Goal: Information Seeking & Learning: Check status

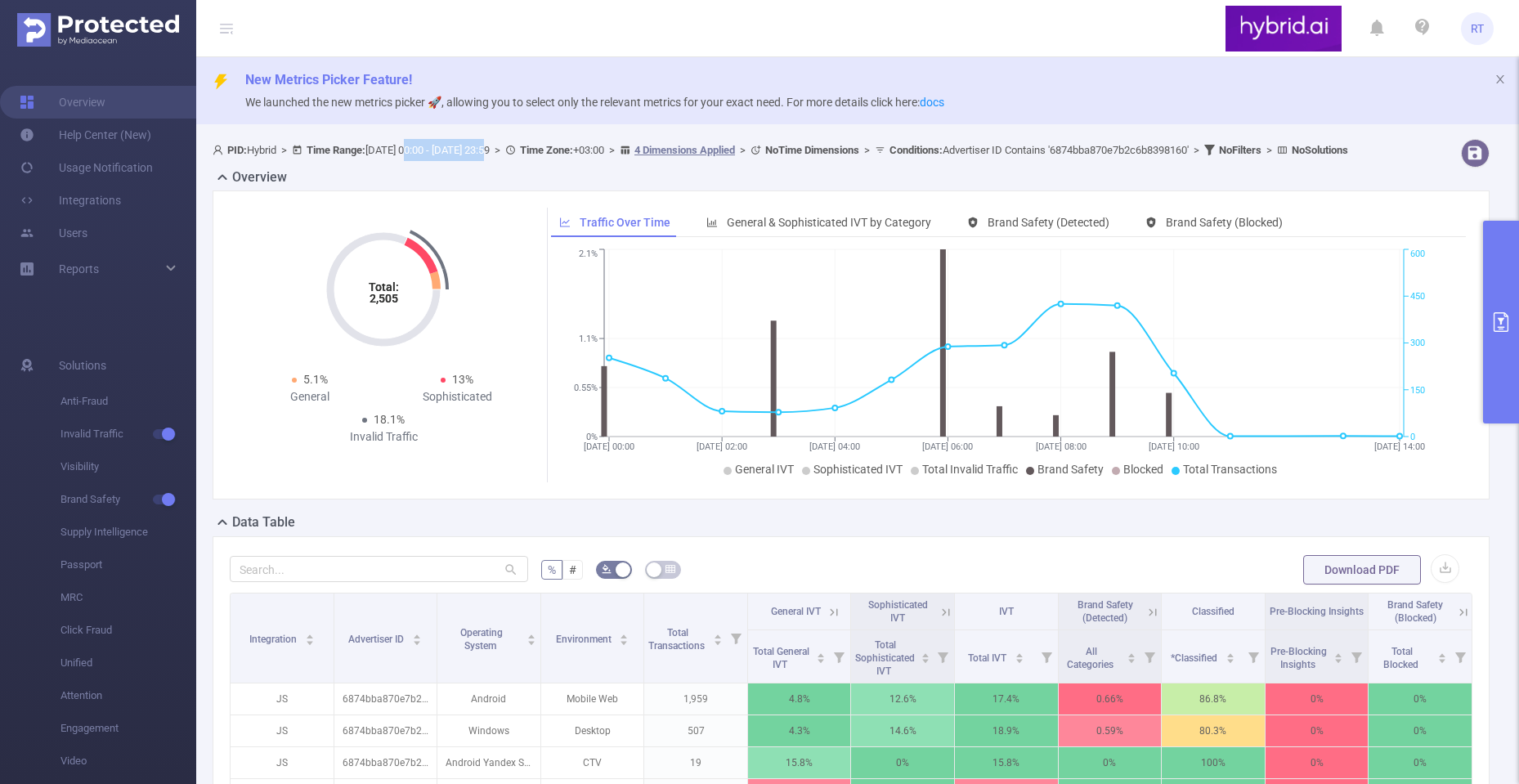
drag, startPoint x: 423, startPoint y: 146, endPoint x: 511, endPoint y: 147, distance: 88.0
click at [509, 147] on span "PID: Hybrid > Time Range: [DATE] 00:00 - [DATE] 23:59 > Time Zone: +03:00 > 4 D…" at bounding box center [780, 150] width 1135 height 12
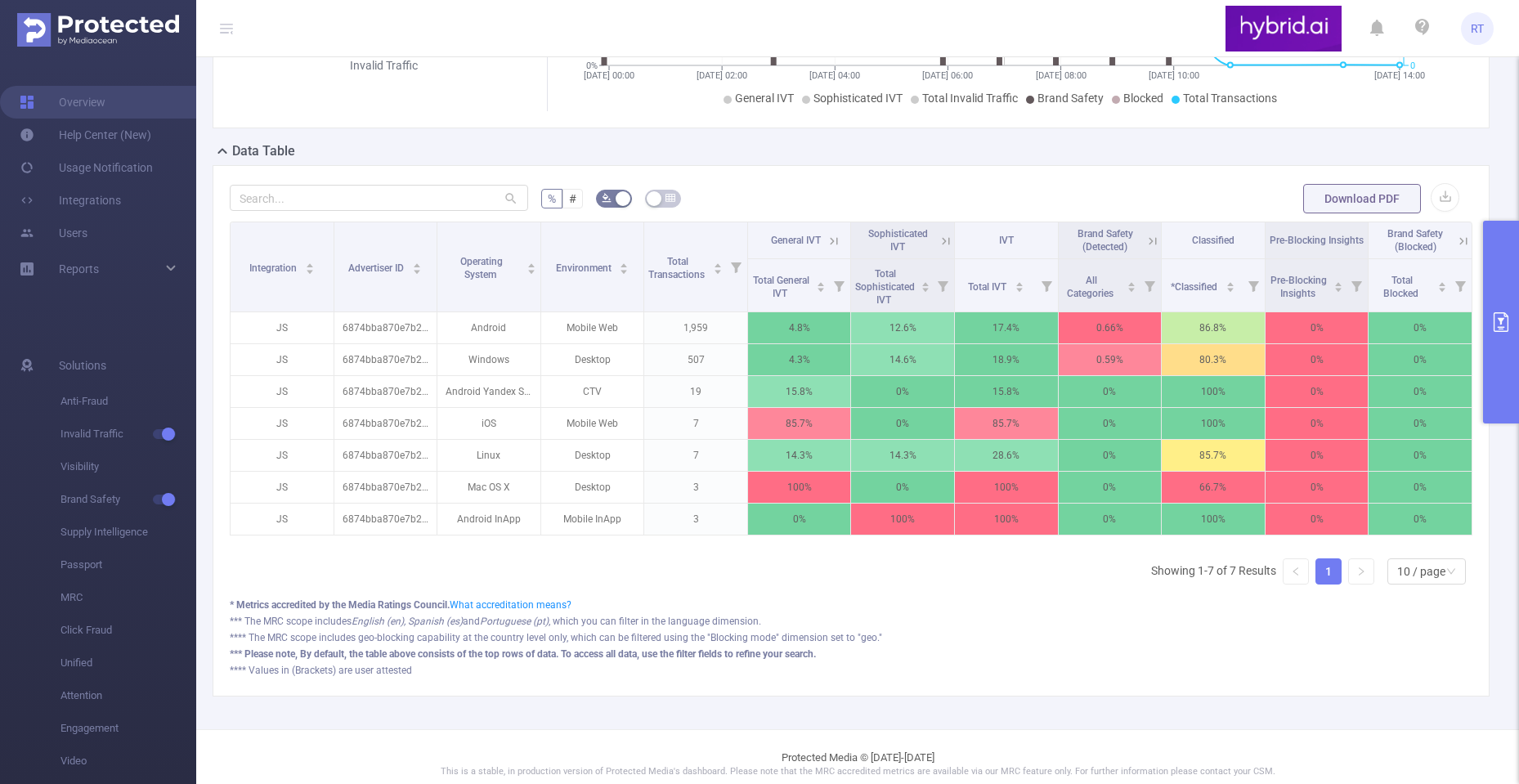
scroll to position [408, 0]
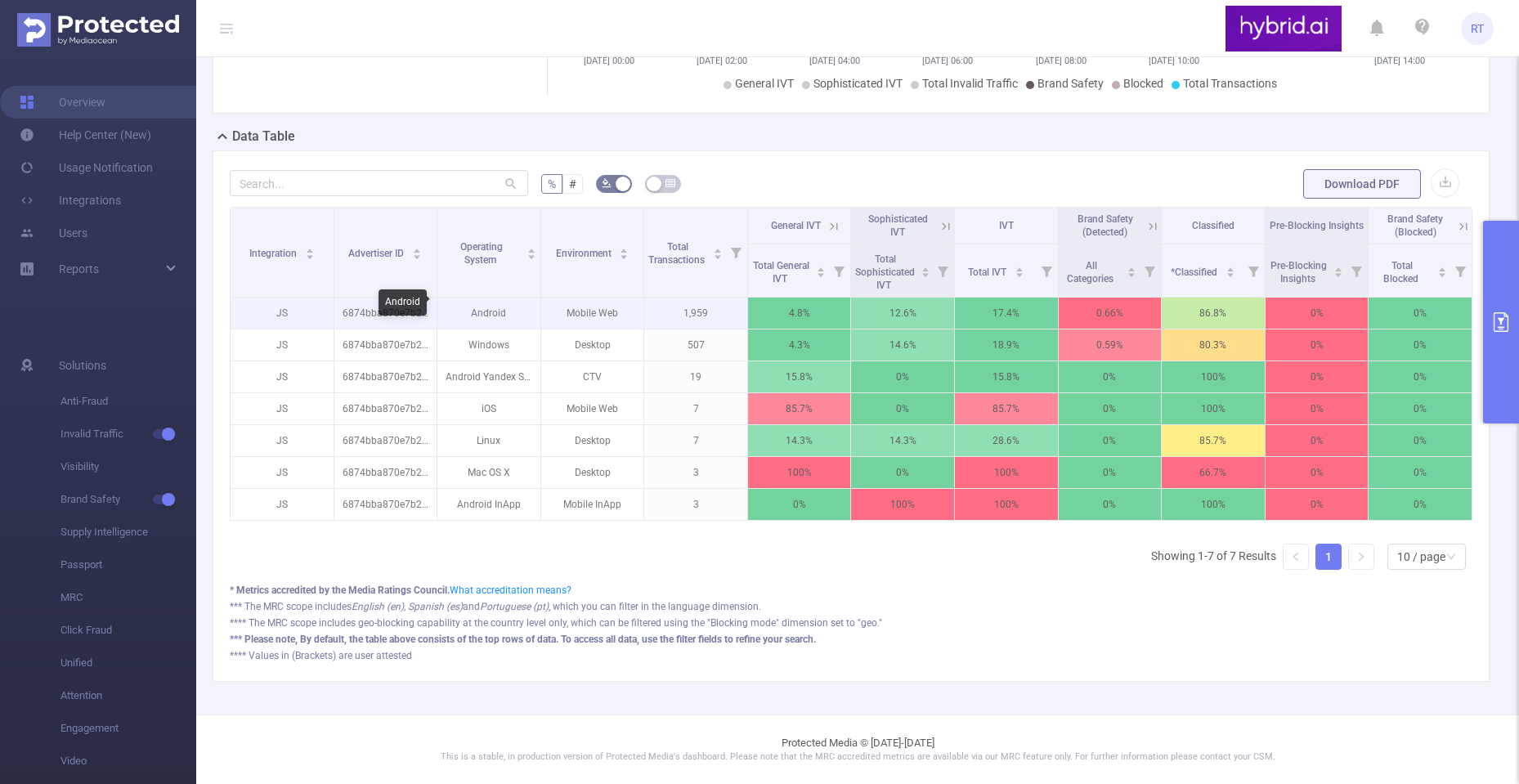
click at [472, 308] on p "Android" at bounding box center [489, 313] width 103 height 31
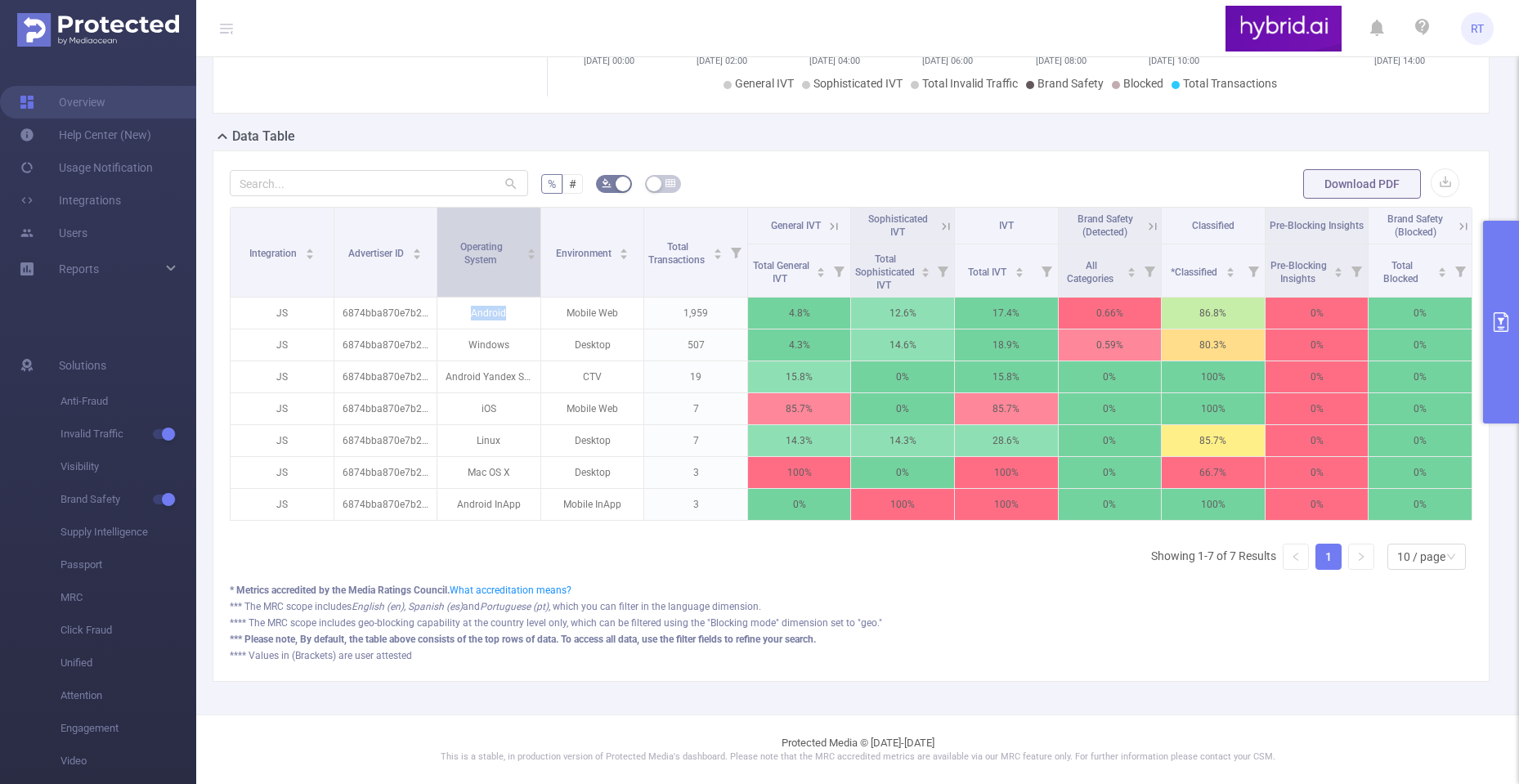
click at [487, 250] on span "Operating System" at bounding box center [481, 253] width 42 height 25
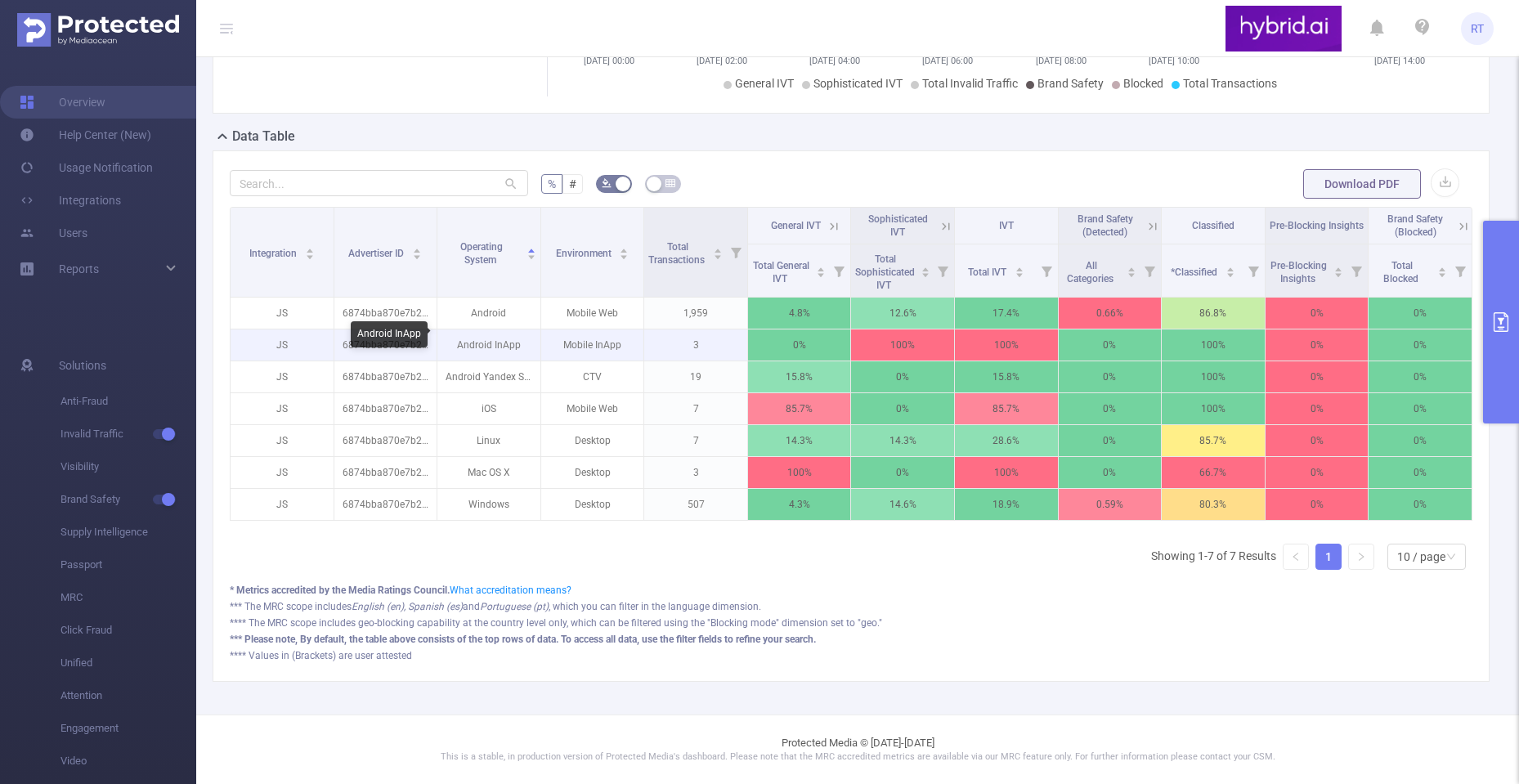
click at [509, 338] on p "Android InApp" at bounding box center [489, 345] width 103 height 31
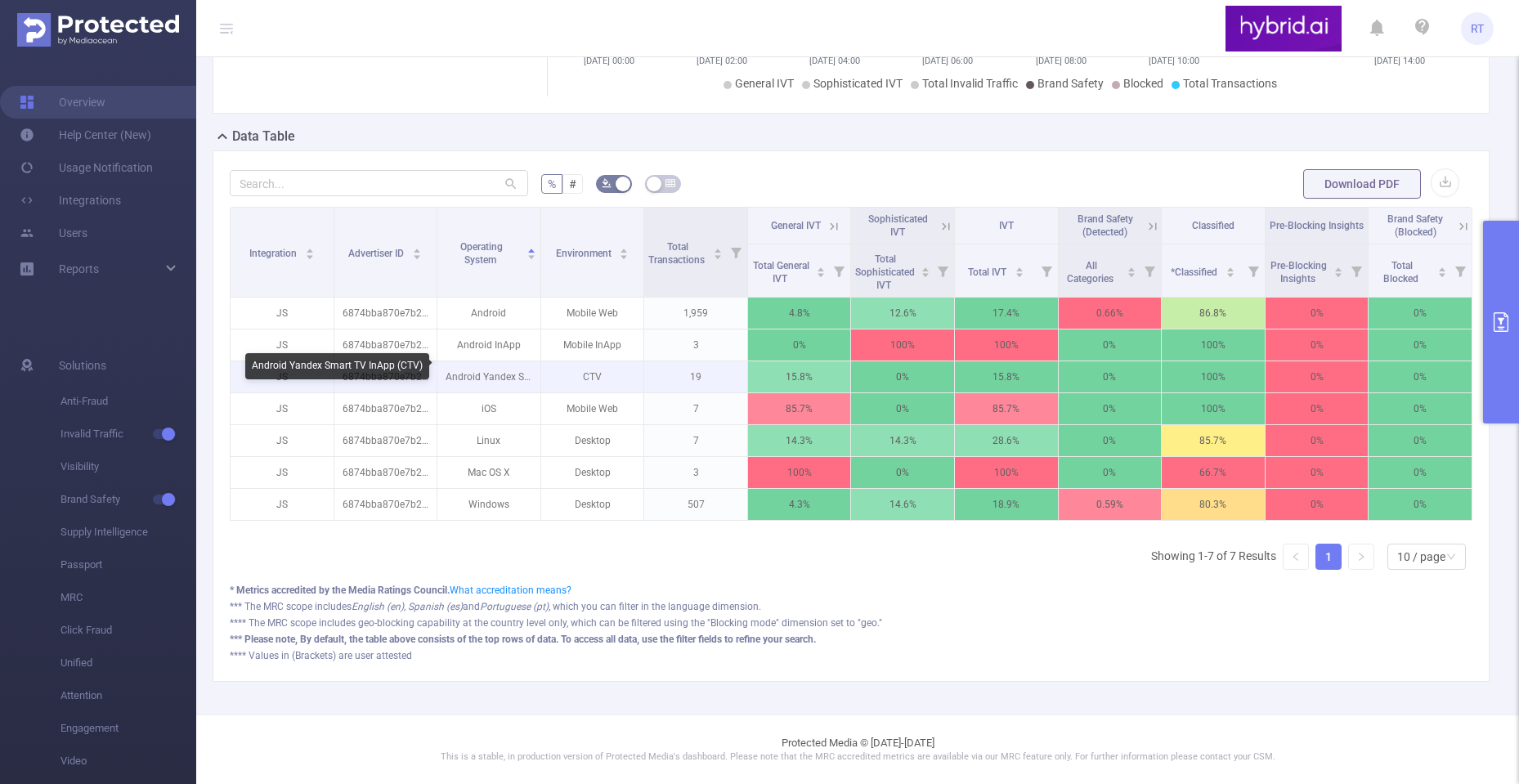
click at [469, 366] on p "Android Yandex Smart TV InApp (CTV)" at bounding box center [489, 377] width 103 height 31
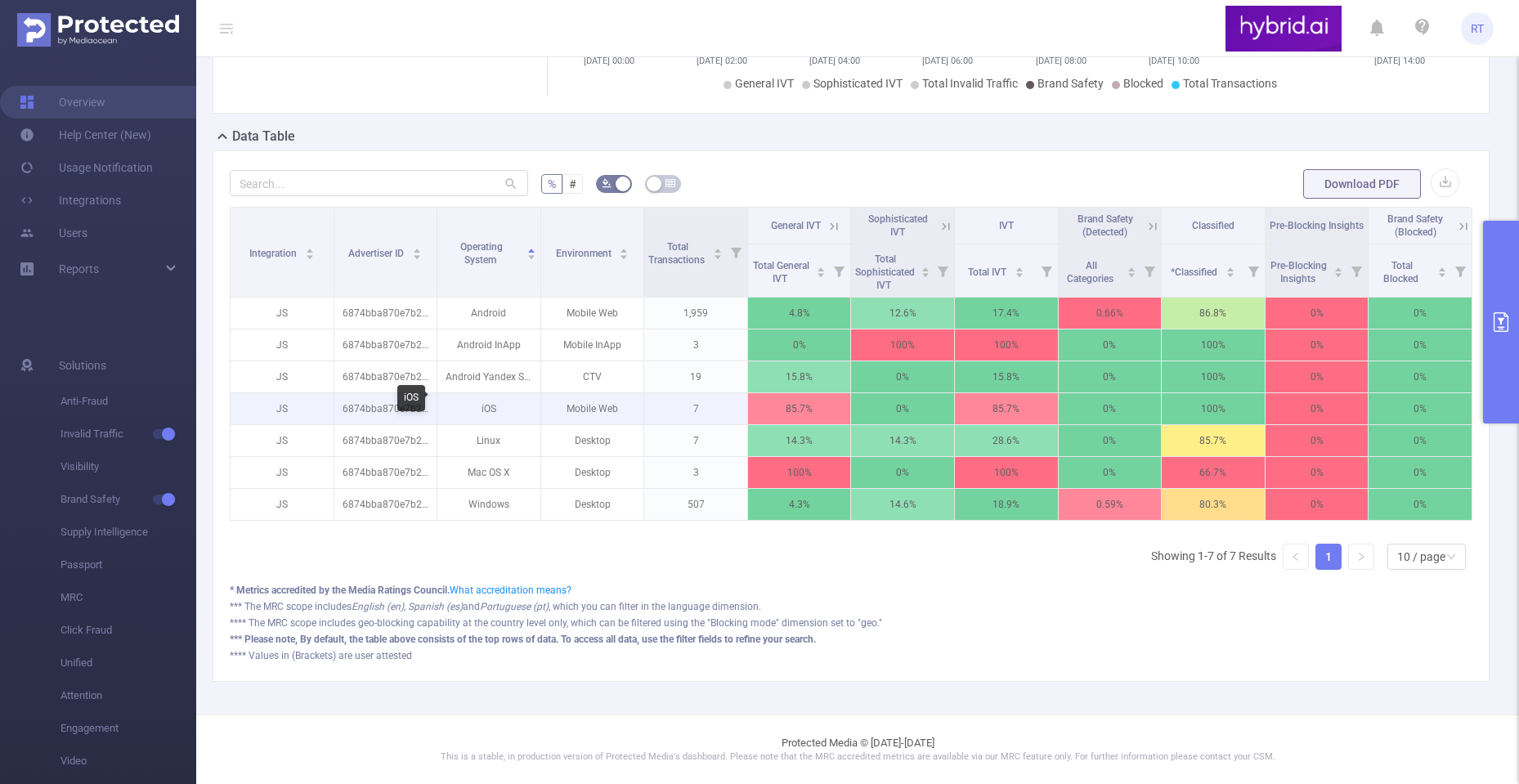
click at [479, 402] on p "iOS" at bounding box center [489, 409] width 103 height 31
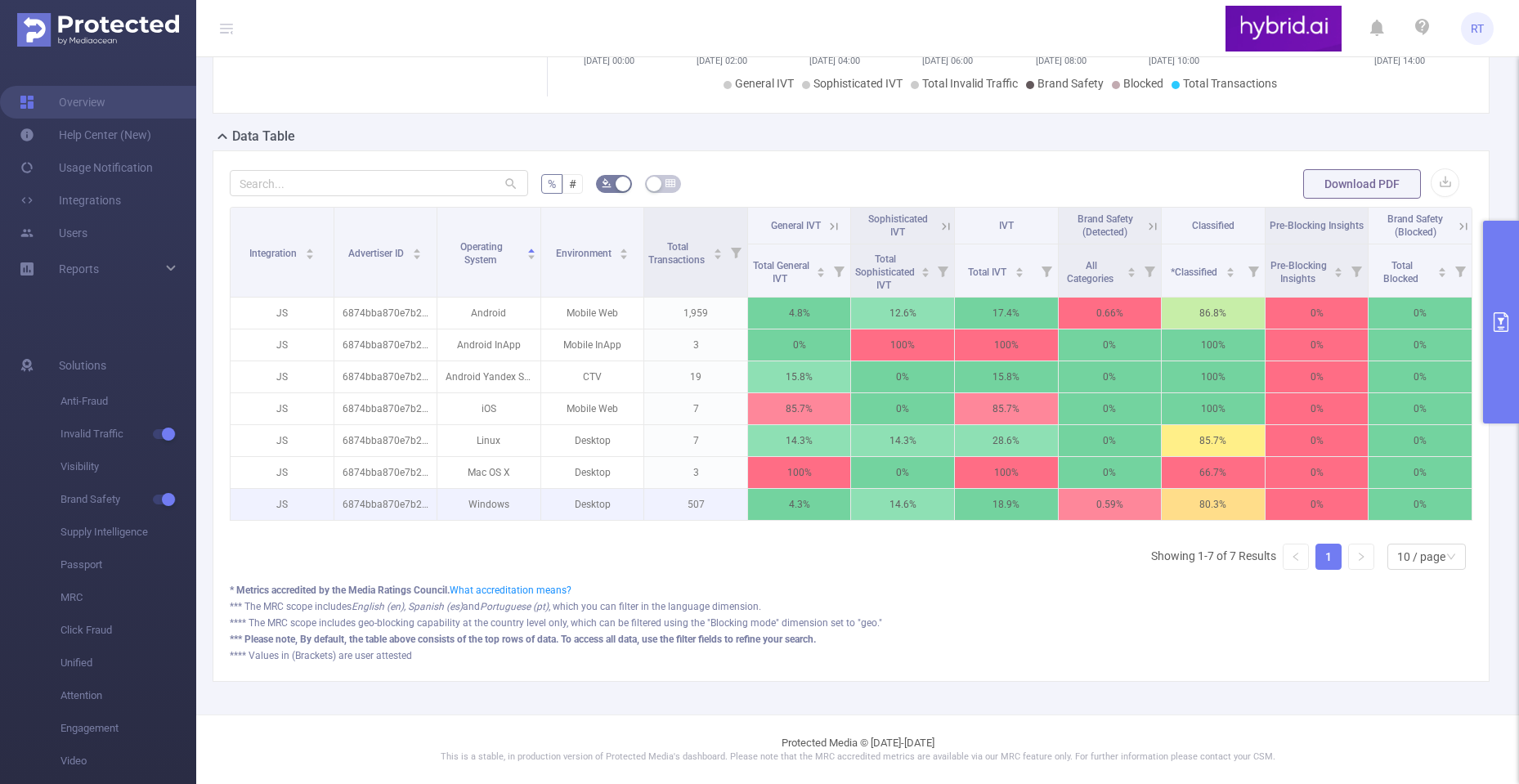
click at [689, 498] on p "507" at bounding box center [696, 505] width 103 height 31
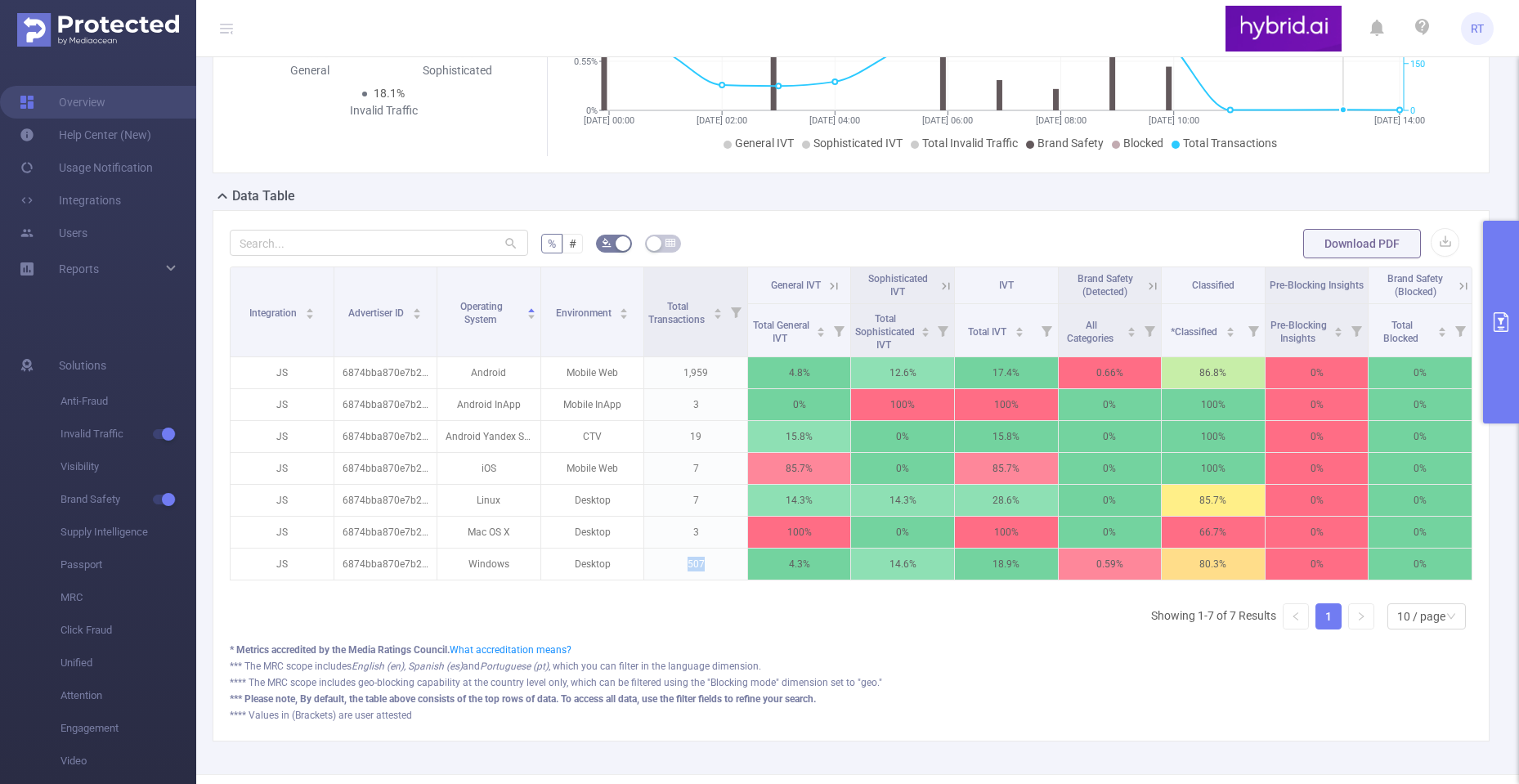
scroll to position [327, 0]
click at [693, 386] on p "1,959" at bounding box center [696, 372] width 103 height 31
click at [498, 388] on p "Android" at bounding box center [489, 372] width 103 height 31
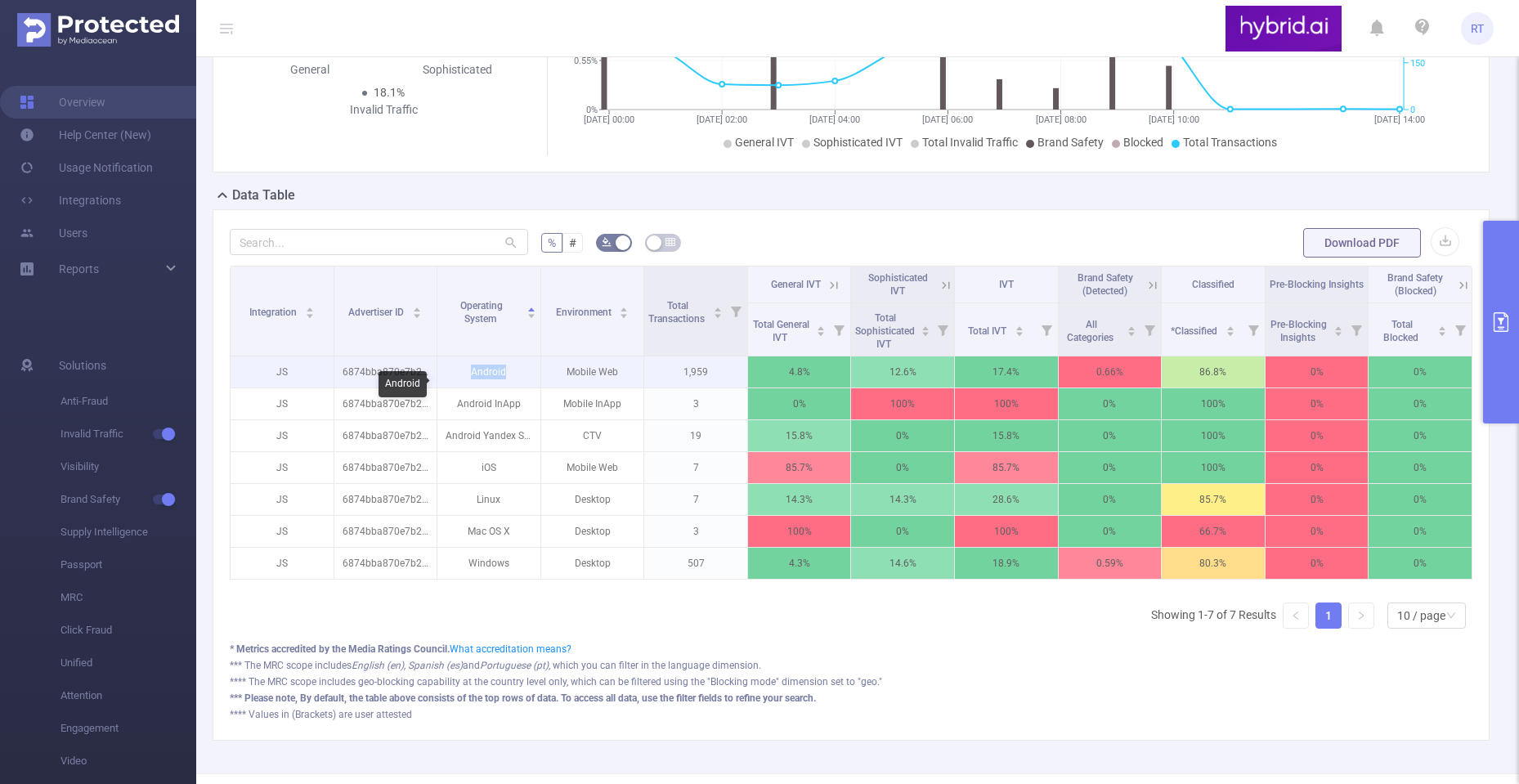
click at [498, 388] on p "Android" at bounding box center [489, 372] width 103 height 31
click at [597, 388] on p "Mobile Web" at bounding box center [592, 372] width 103 height 31
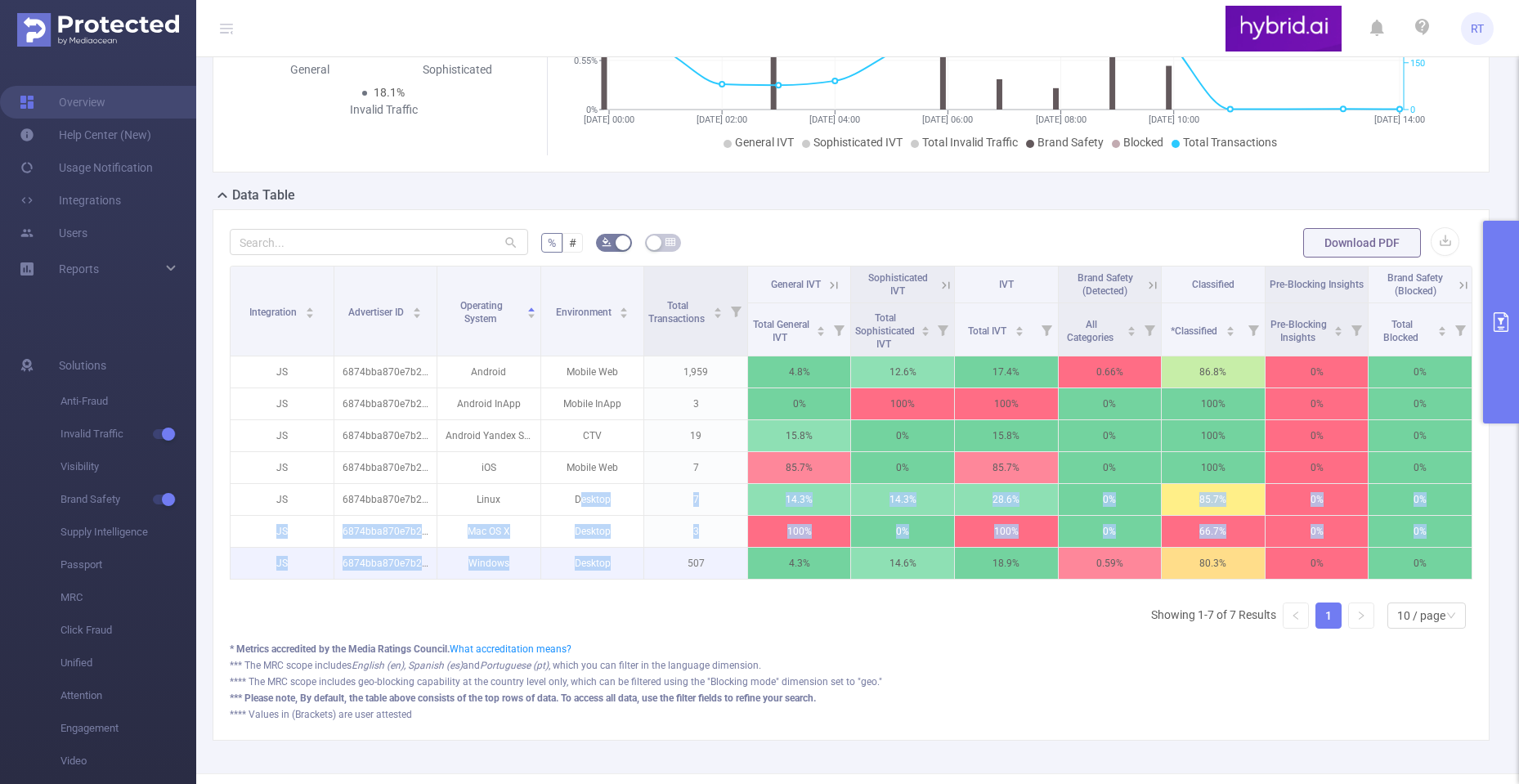
drag, startPoint x: 582, startPoint y: 513, endPoint x: 622, endPoint y: 590, distance: 86.8
click at [622, 579] on tbody "JS 6874bba870e7b2c6b8398160 Android Mobile Web 1,959 4.8% 12.6% 17.4% 0.66% 86.…" at bounding box center [851, 467] width 1242 height 223
click at [583, 578] on p "Desktop" at bounding box center [592, 564] width 103 height 31
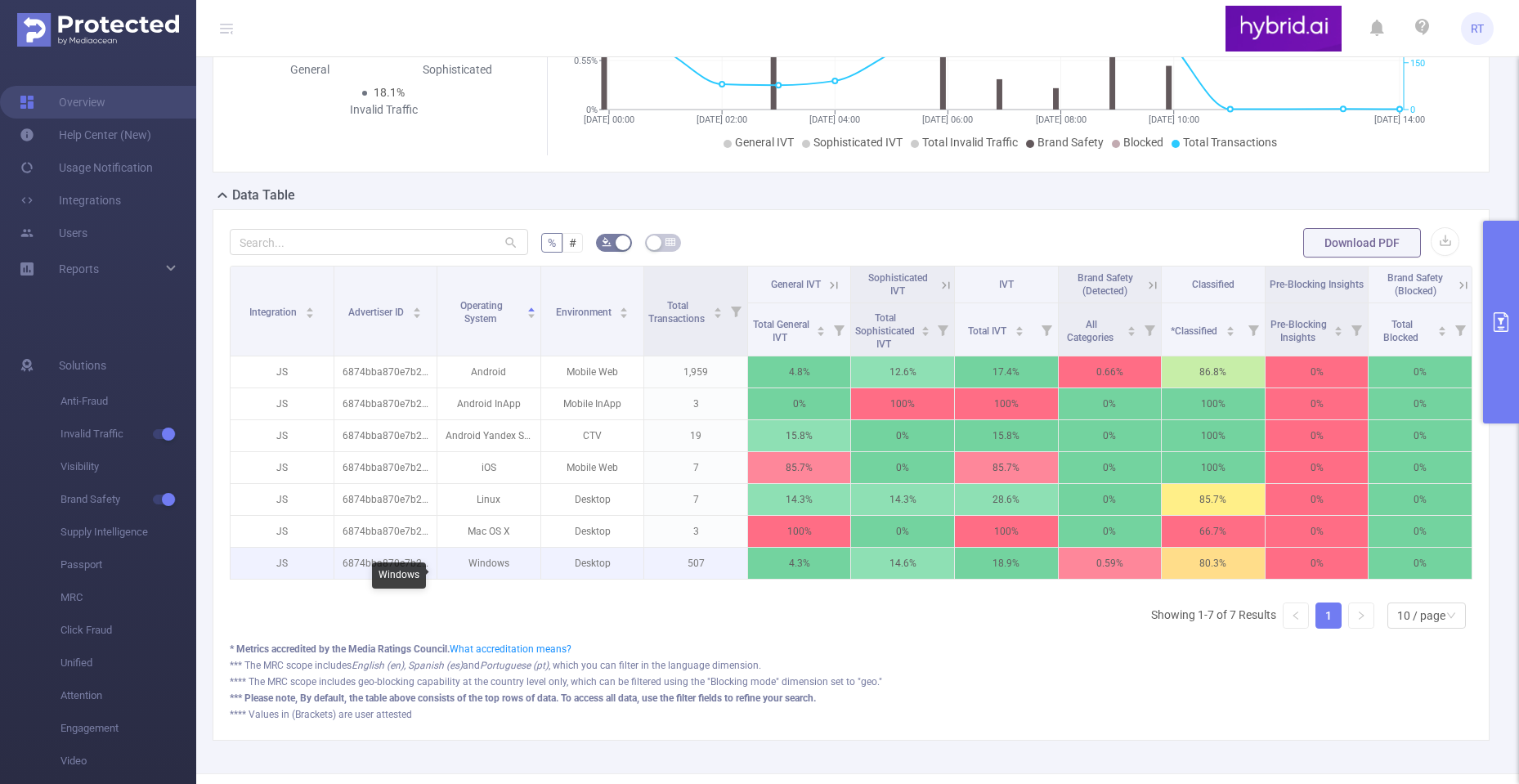
click at [474, 578] on p "Windows" at bounding box center [489, 564] width 103 height 31
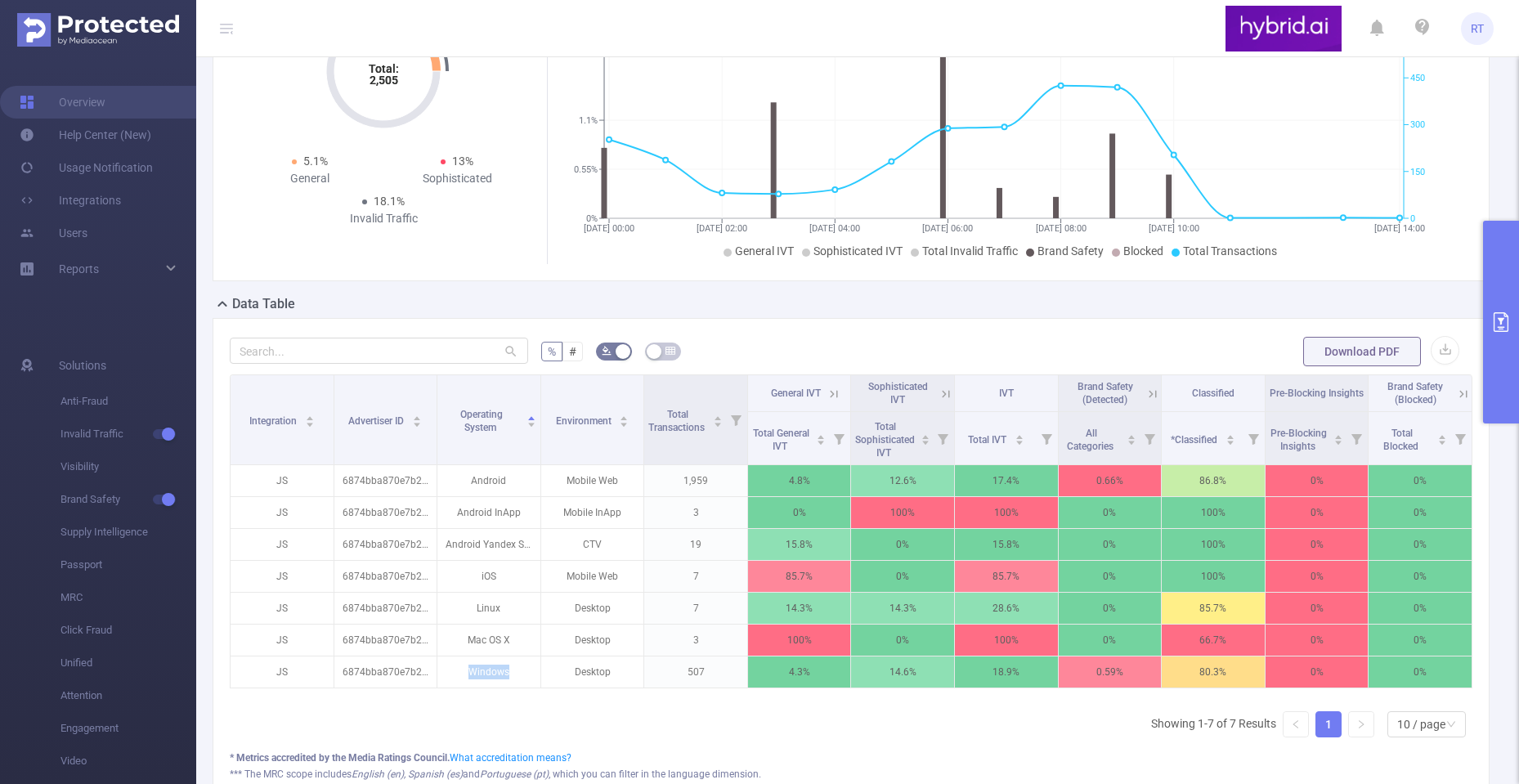
scroll to position [413, 0]
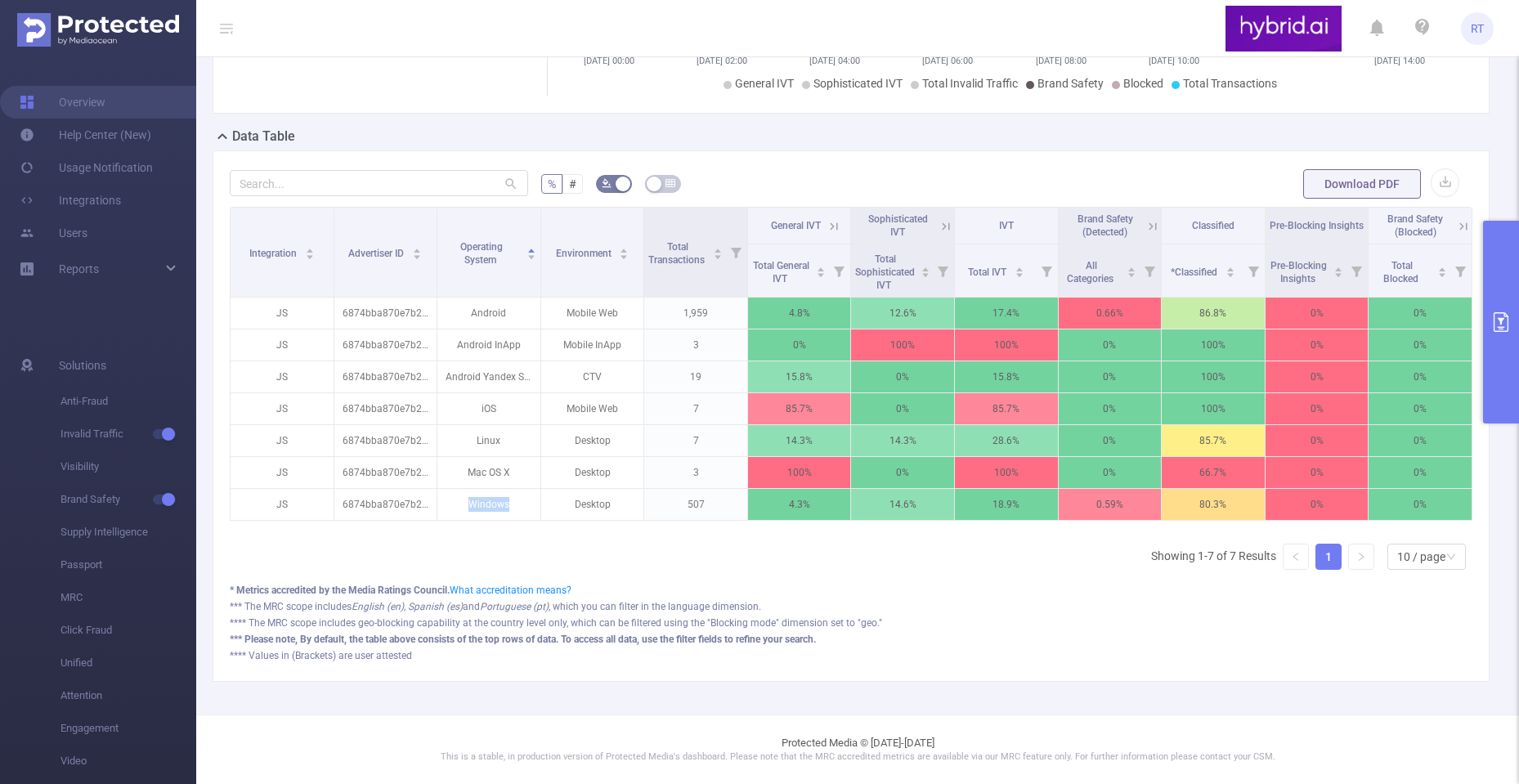
click at [1501, 318] on icon "primary" at bounding box center [1500, 322] width 15 height 20
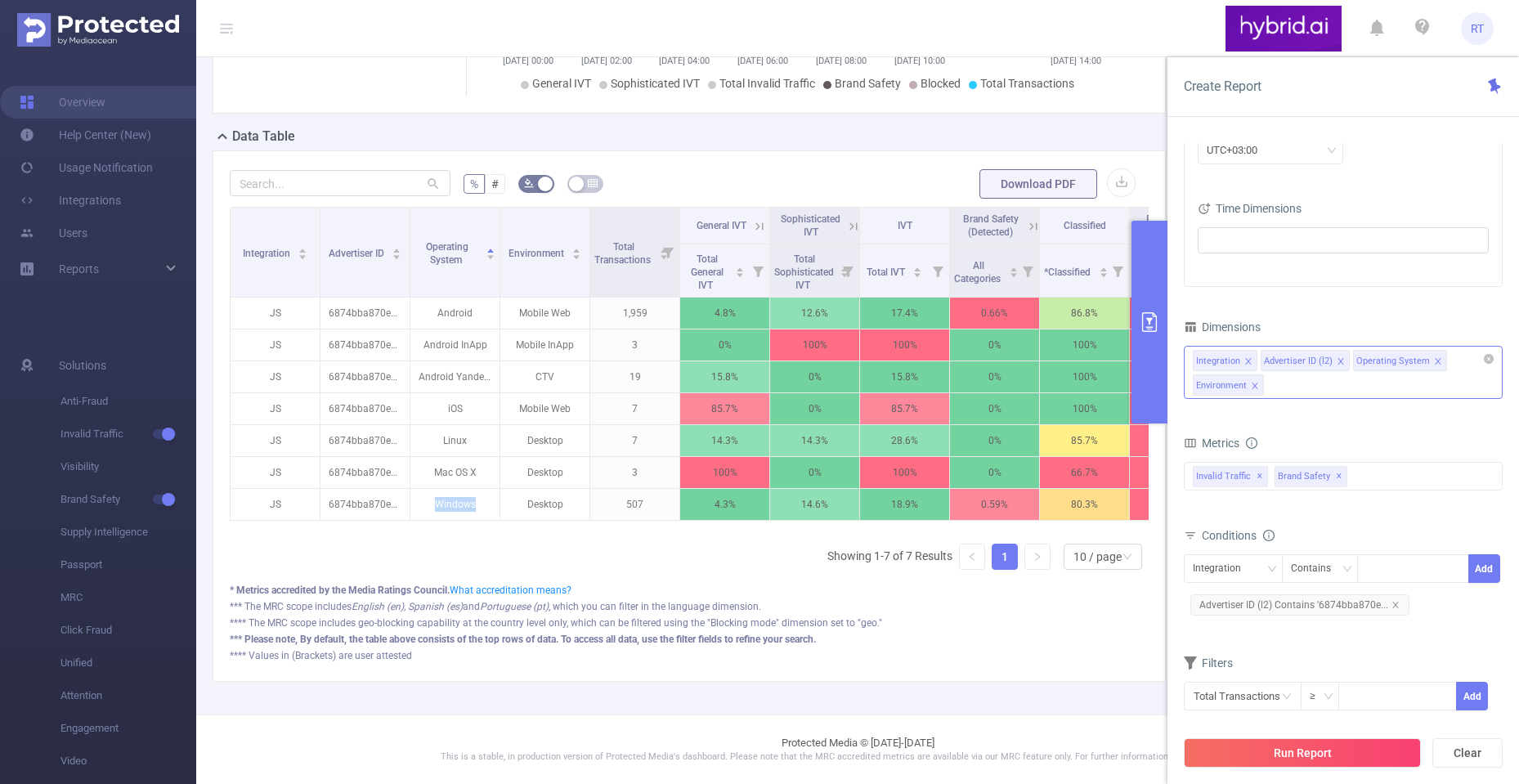
click at [1255, 388] on icon "icon: close" at bounding box center [1254, 386] width 8 height 8
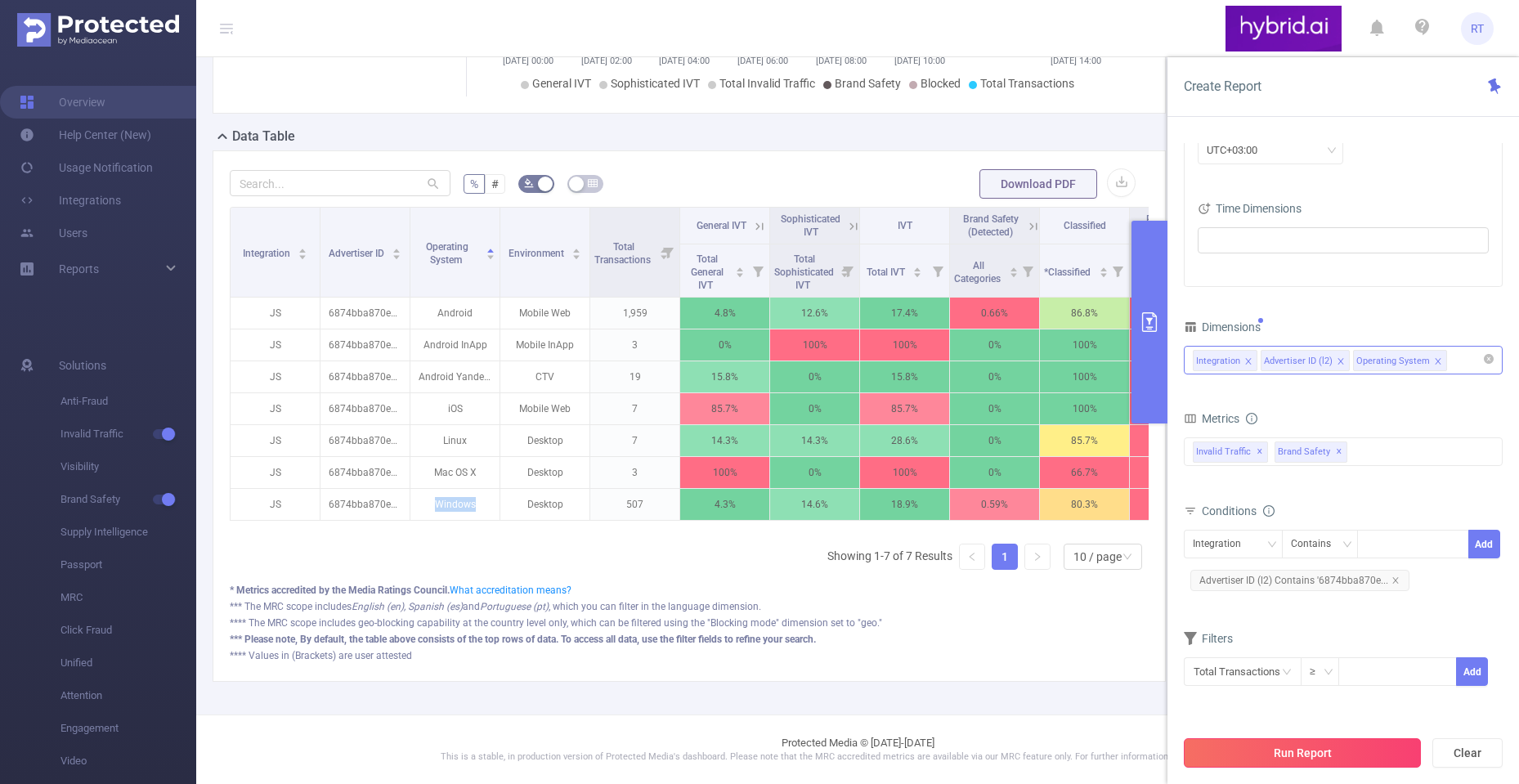
click at [1270, 746] on button "Run Report" at bounding box center [1302, 753] width 237 height 30
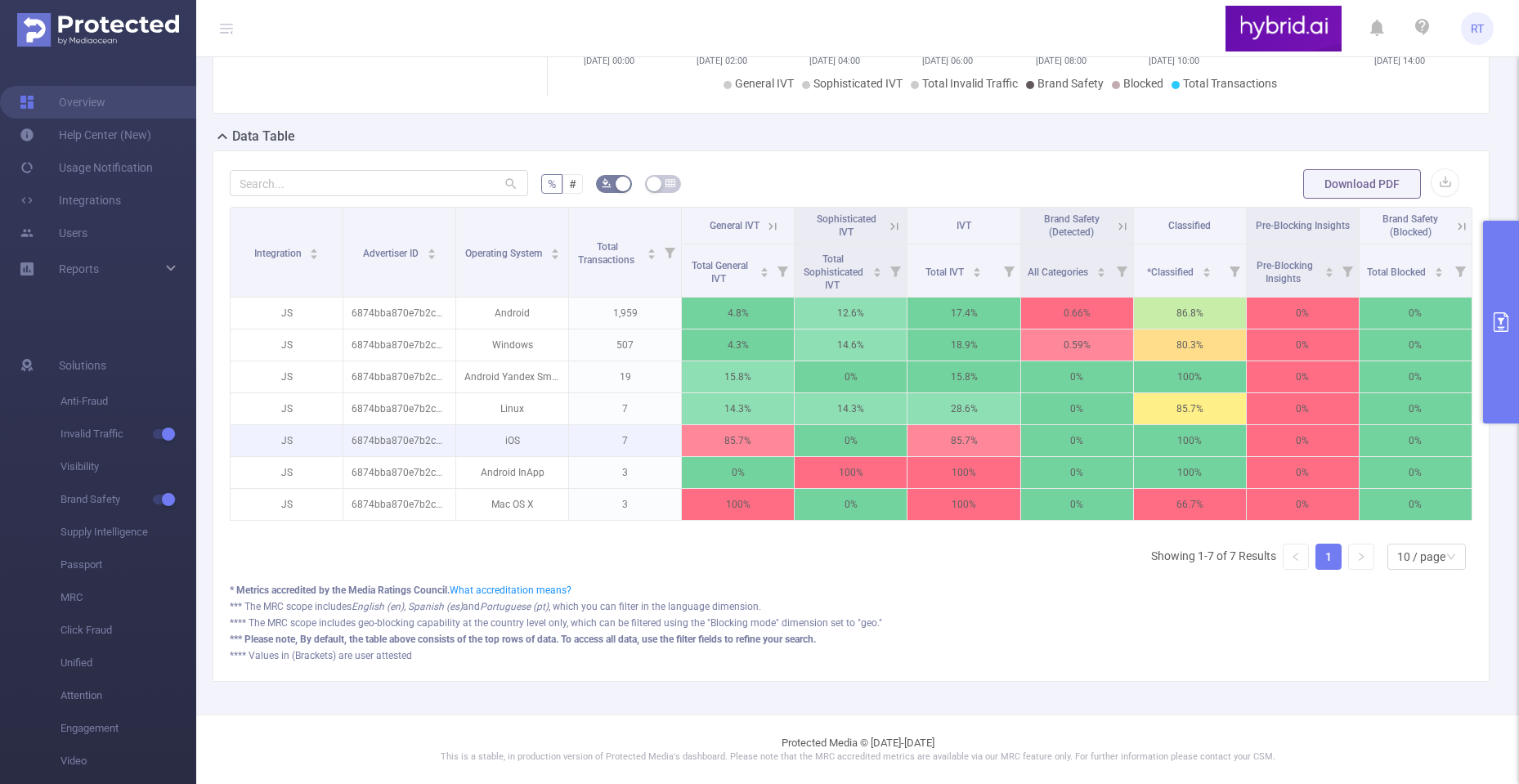
scroll to position [413, 0]
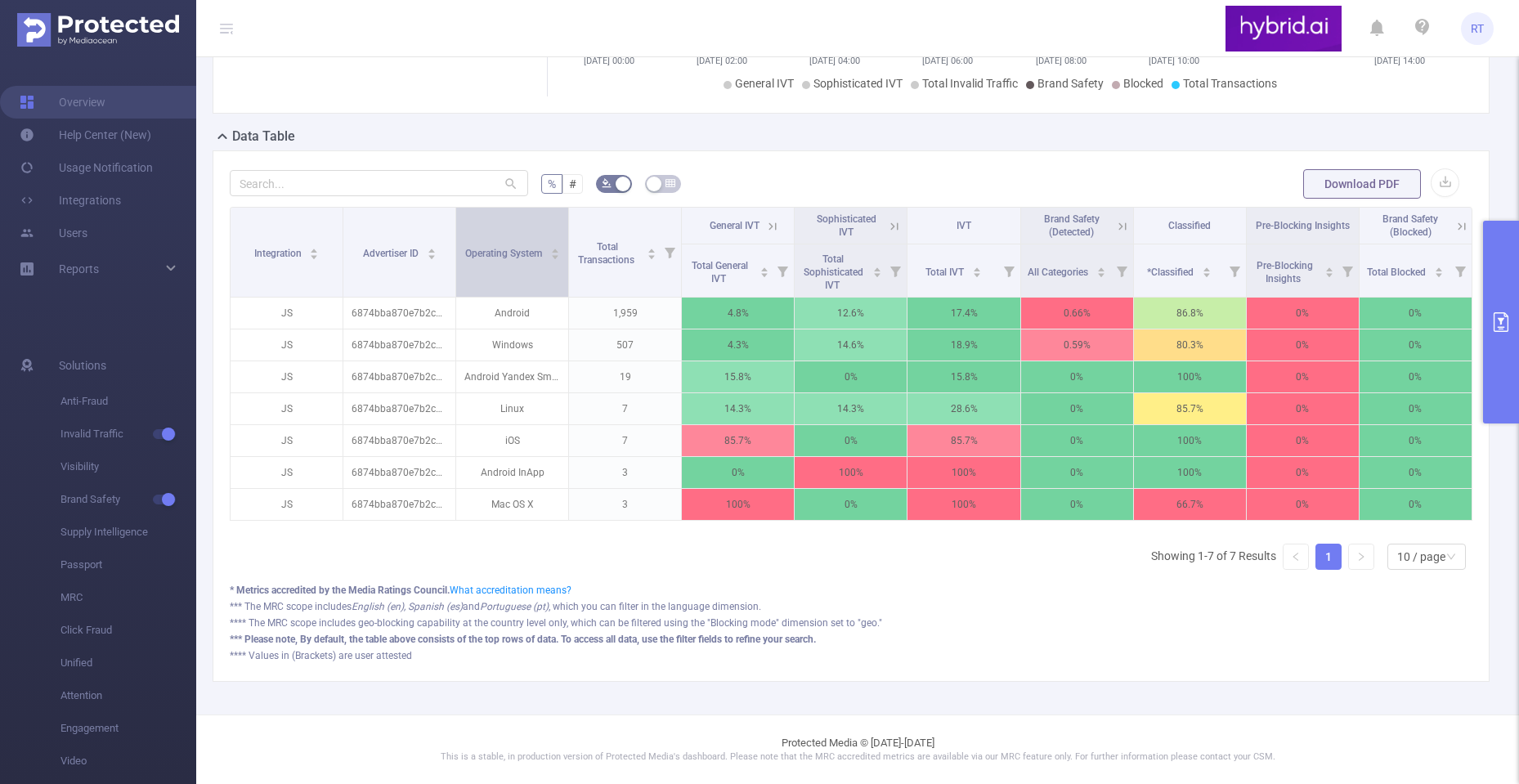
click at [520, 248] on span "Operating System" at bounding box center [505, 254] width 80 height 12
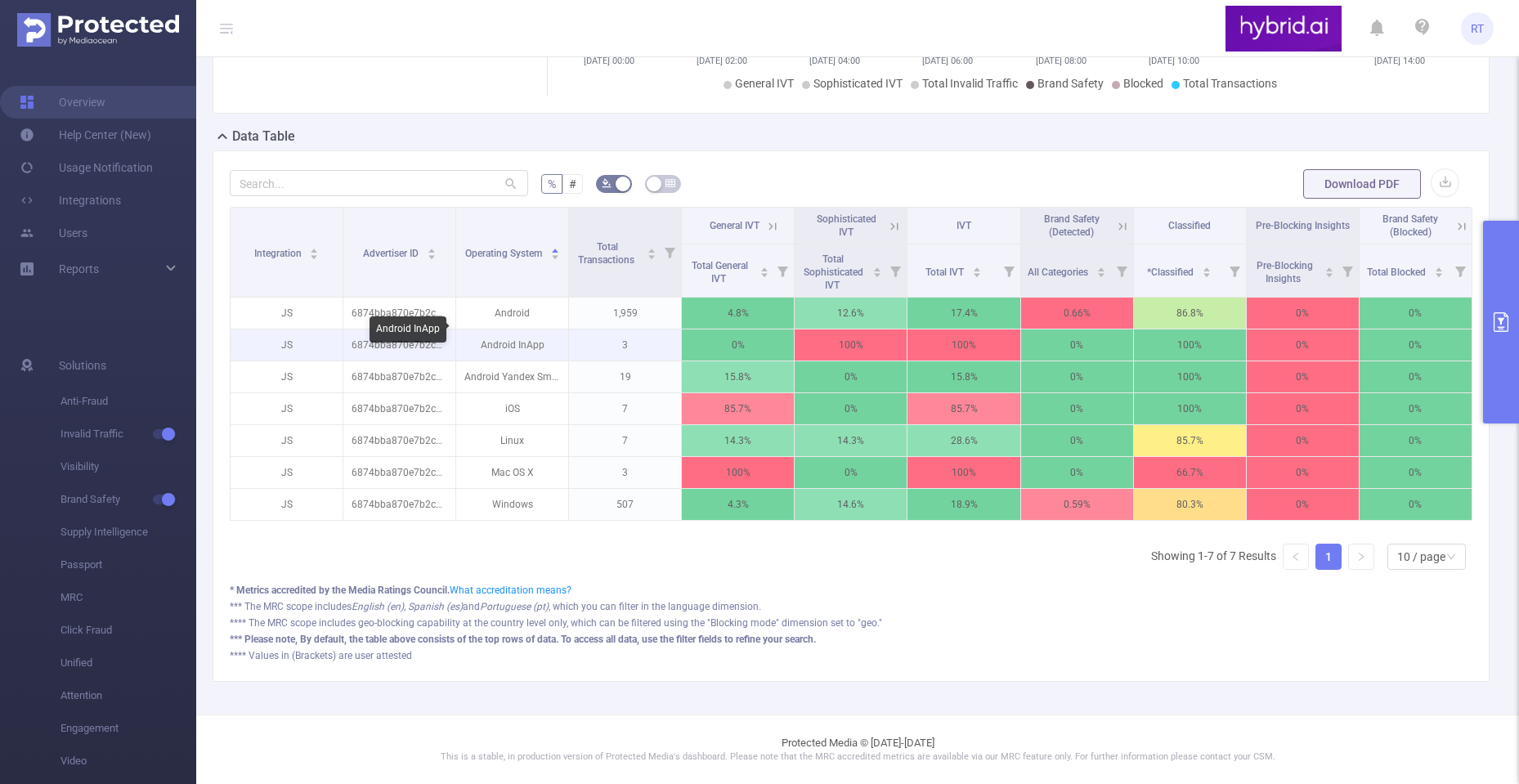
click at [524, 337] on p "Android InApp" at bounding box center [513, 345] width 112 height 31
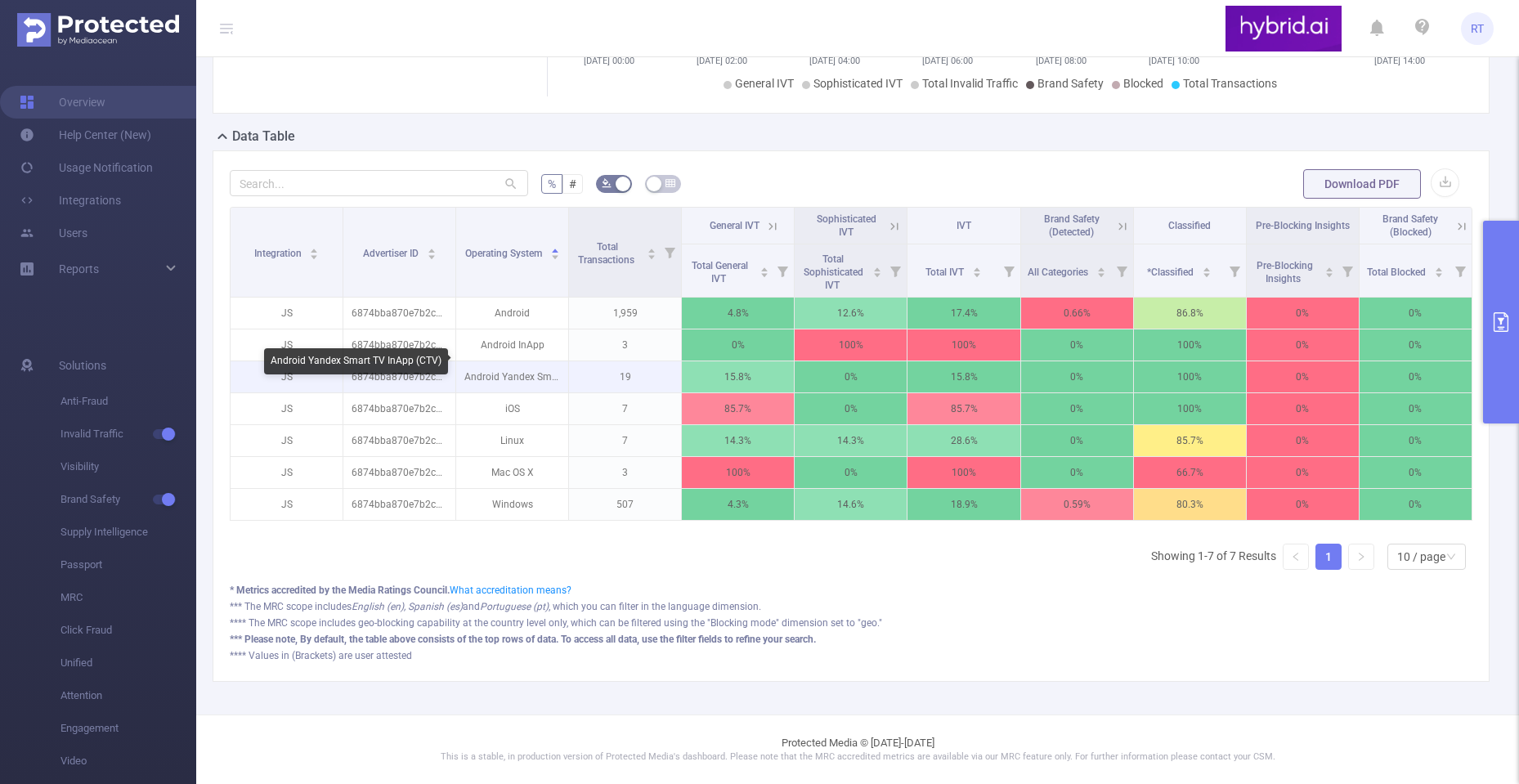
click at [501, 361] on p "Android Yandex Smart TV InApp (CTV)" at bounding box center [513, 377] width 112 height 31
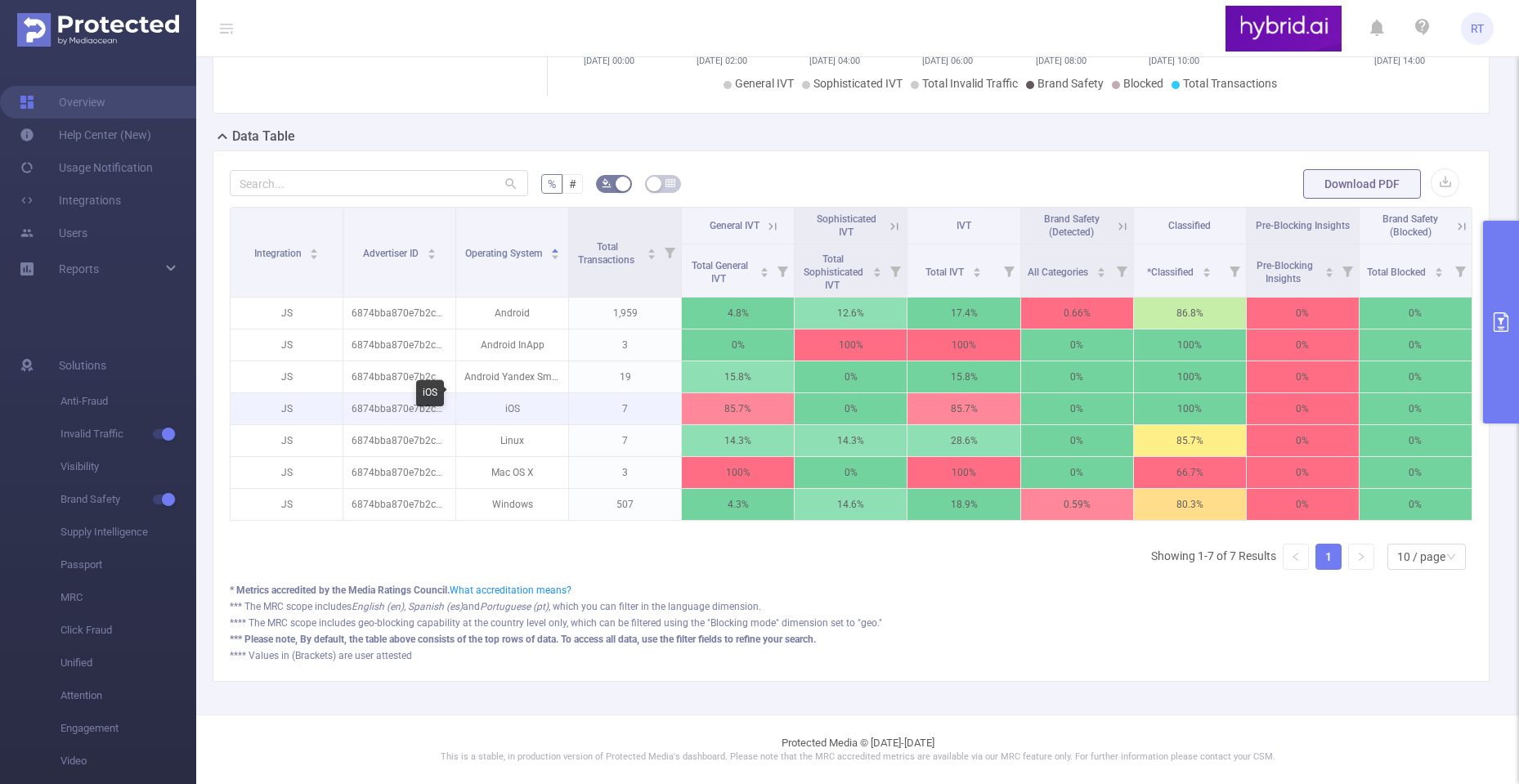
click at [505, 396] on p "iOS" at bounding box center [513, 409] width 112 height 31
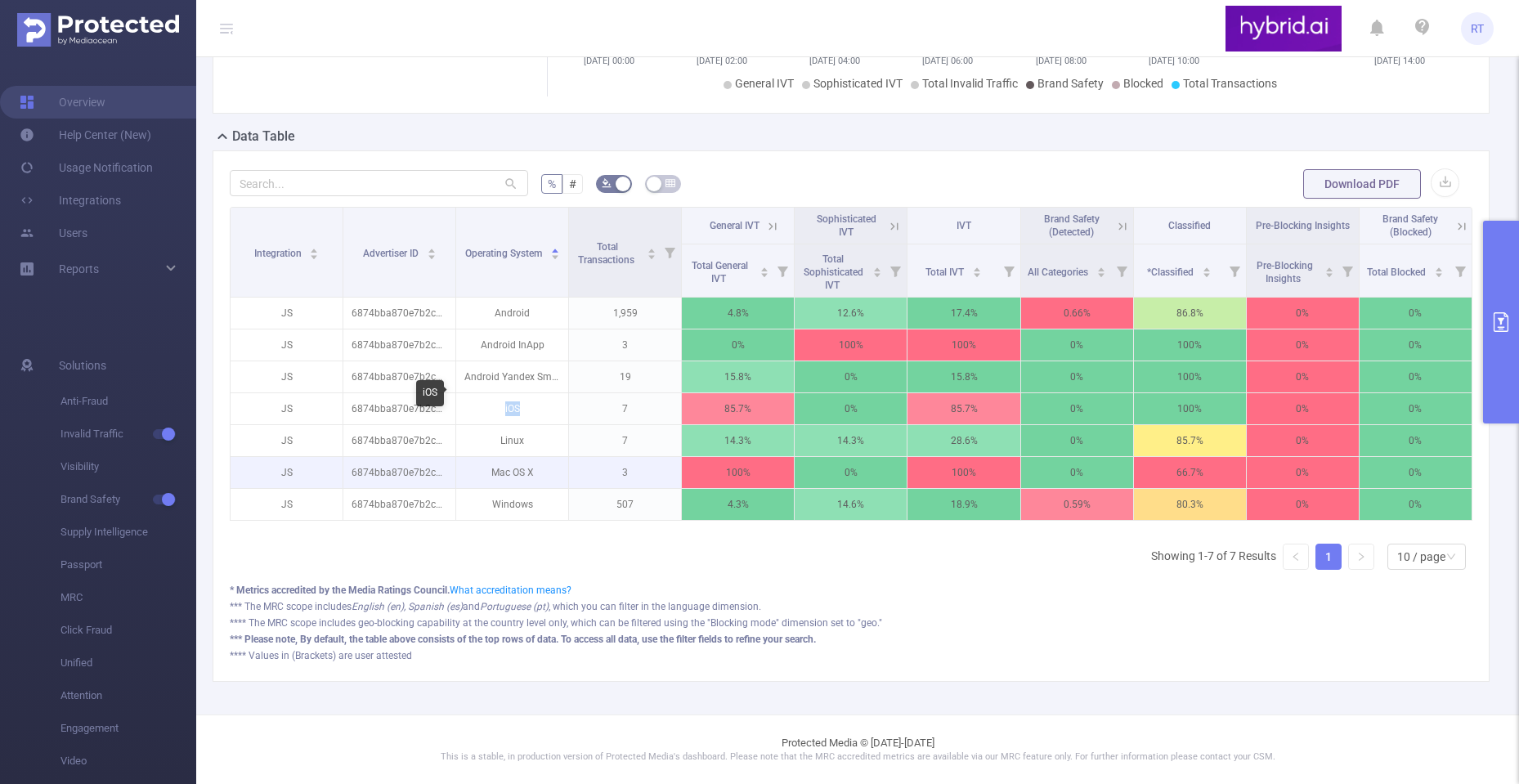
drag, startPoint x: 505, startPoint y: 396, endPoint x: 515, endPoint y: 458, distance: 62.8
click at [506, 402] on p "iOS" at bounding box center [513, 409] width 112 height 31
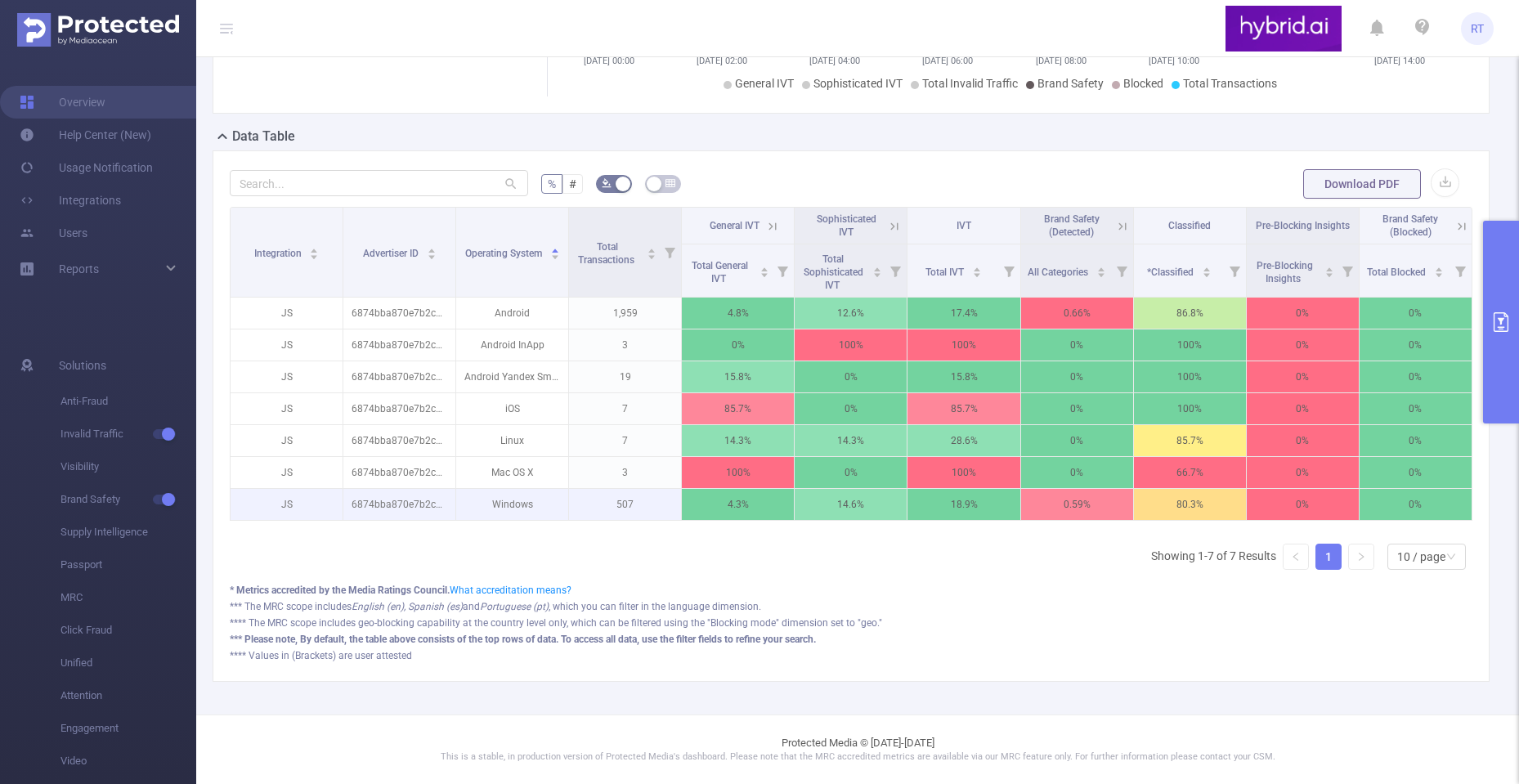
click at [515, 489] on p "Windows" at bounding box center [513, 505] width 112 height 31
click at [1502, 291] on button "primary" at bounding box center [1500, 322] width 36 height 203
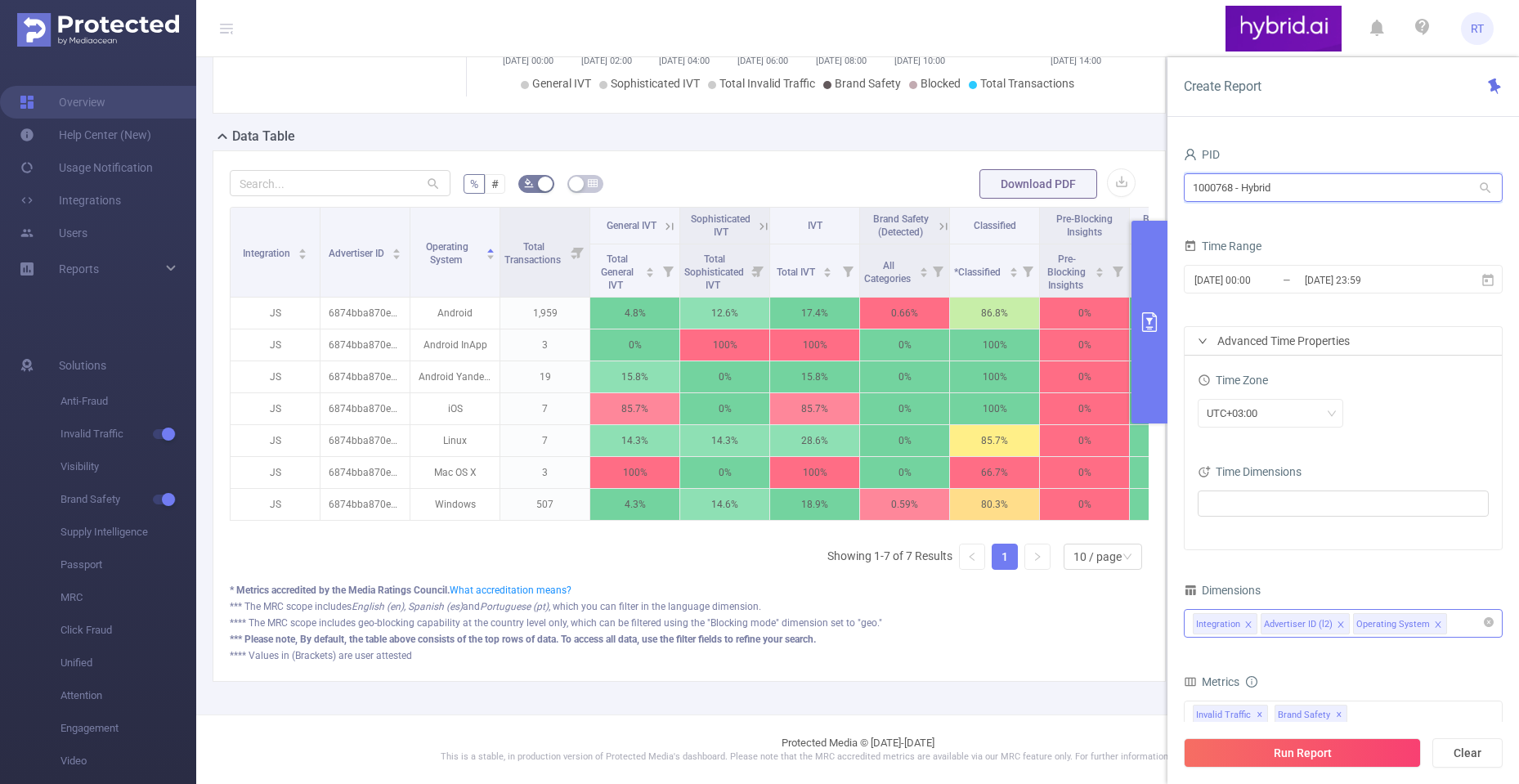
click at [1318, 193] on input "1000768 - Hybrid" at bounding box center [1343, 187] width 319 height 29
drag, startPoint x: 1275, startPoint y: 192, endPoint x: 1161, endPoint y: 191, distance: 114.0
click at [1154, 190] on section "PID: Hybrid > Time Range: [DATE] 00:00 - [DATE] 23:59 > Time Zone: +03:00 > 3 D…" at bounding box center [857, 223] width 1323 height 984
click at [1307, 244] on li "1000768 - Hybrid" at bounding box center [1343, 247] width 319 height 27
type input "1000768 - Hybrid"
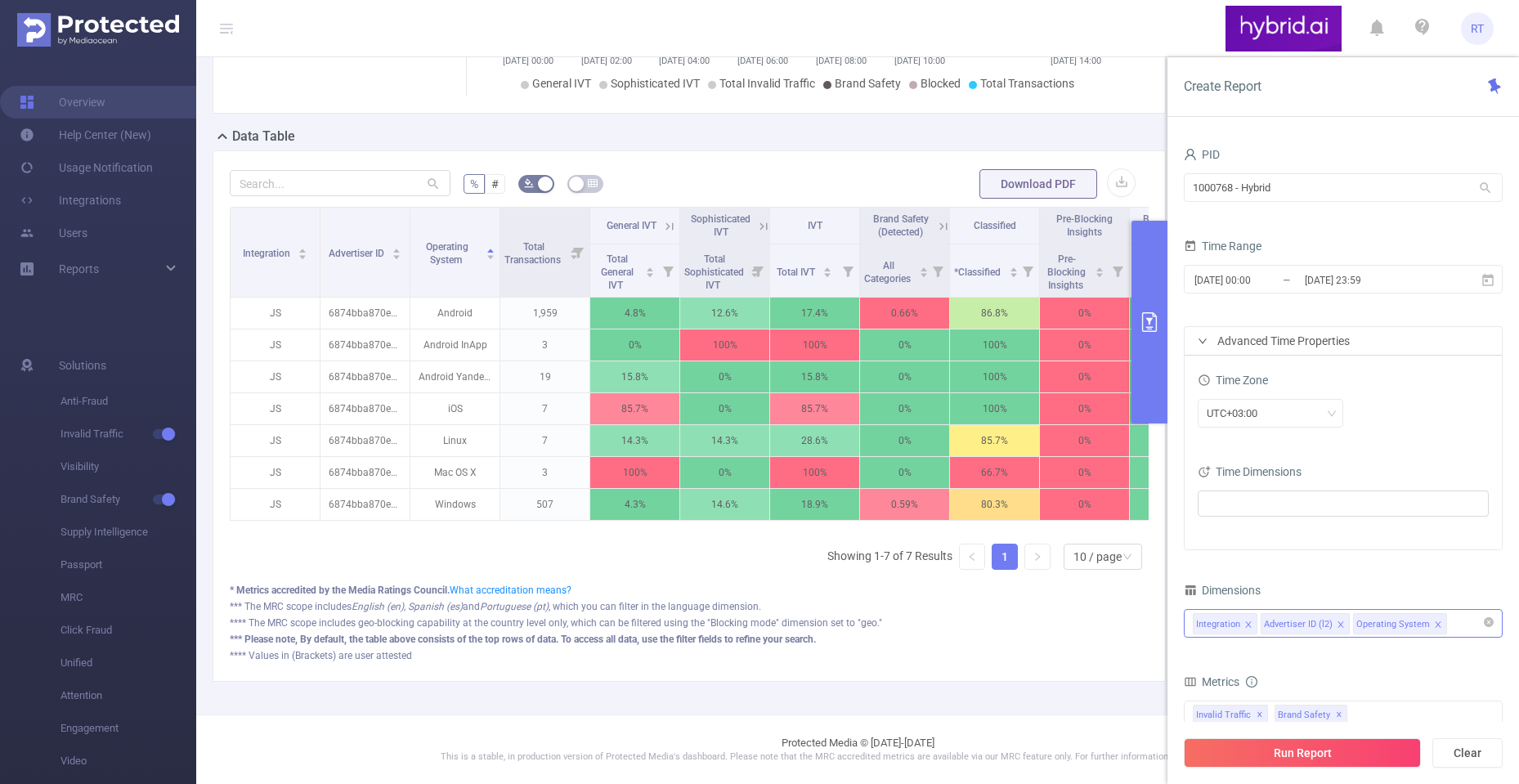
click at [1323, 148] on div "PID" at bounding box center [1343, 155] width 319 height 27
click at [1250, 287] on input "[DATE] 00:00" at bounding box center [1258, 279] width 133 height 22
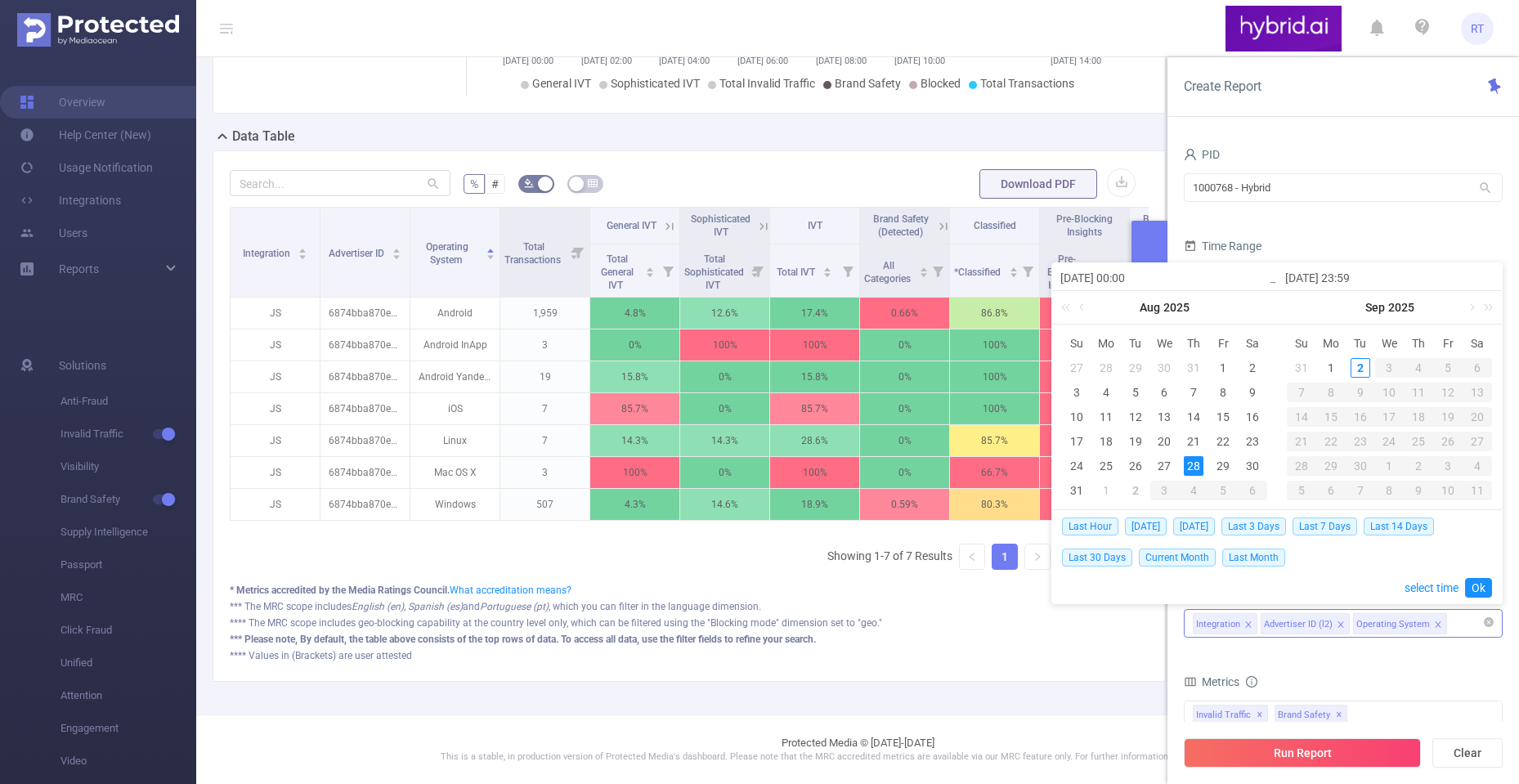
click at [1105, 494] on div "1" at bounding box center [1106, 491] width 20 height 20
click at [1328, 365] on div "1" at bounding box center [1331, 368] width 20 height 20
type input "[DATE] 00:00"
type input "[DATE] 23:59"
type input "[DATE] 00:00"
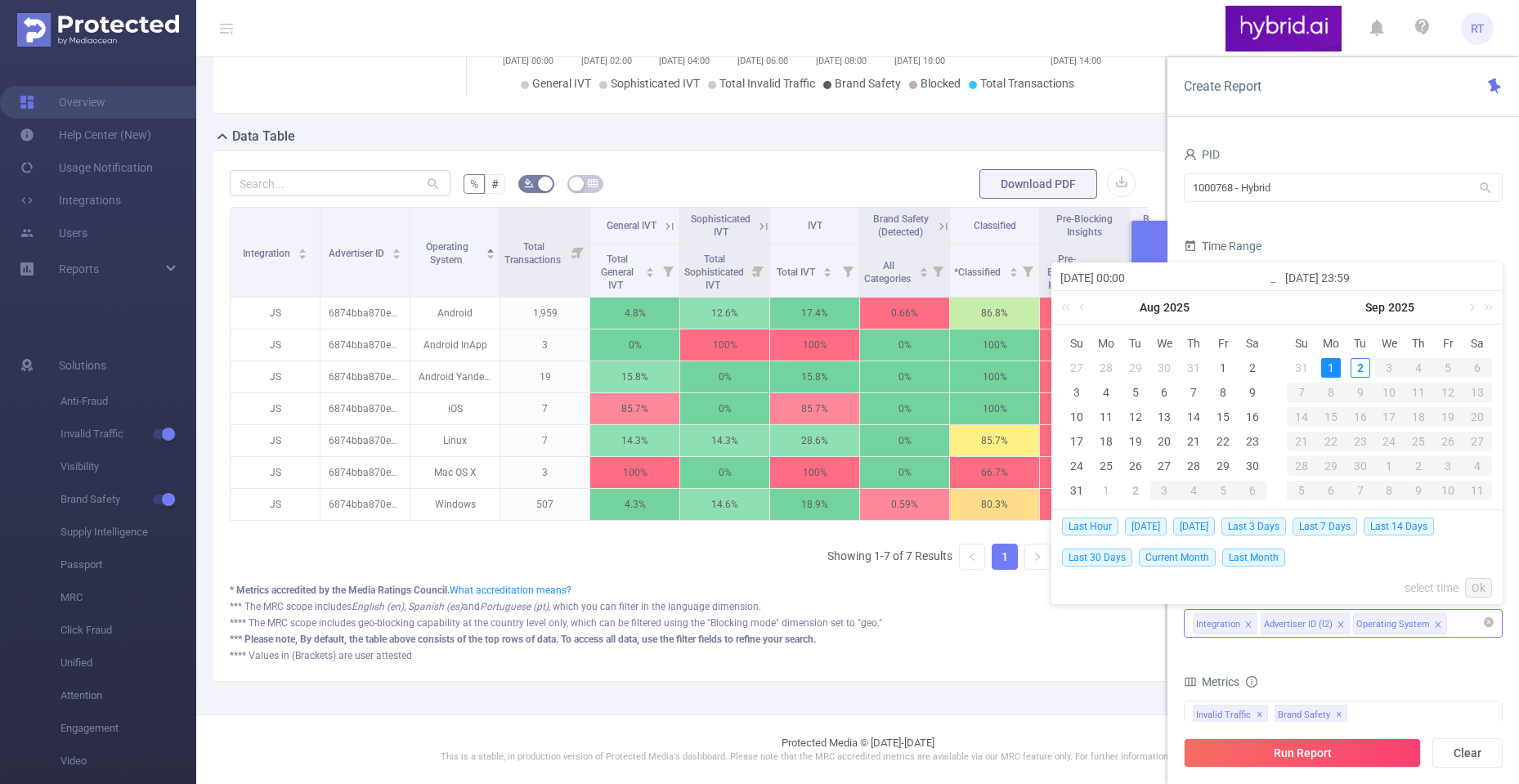
type input "[DATE] 23:59"
click at [1472, 582] on link "Ok" at bounding box center [1478, 588] width 27 height 20
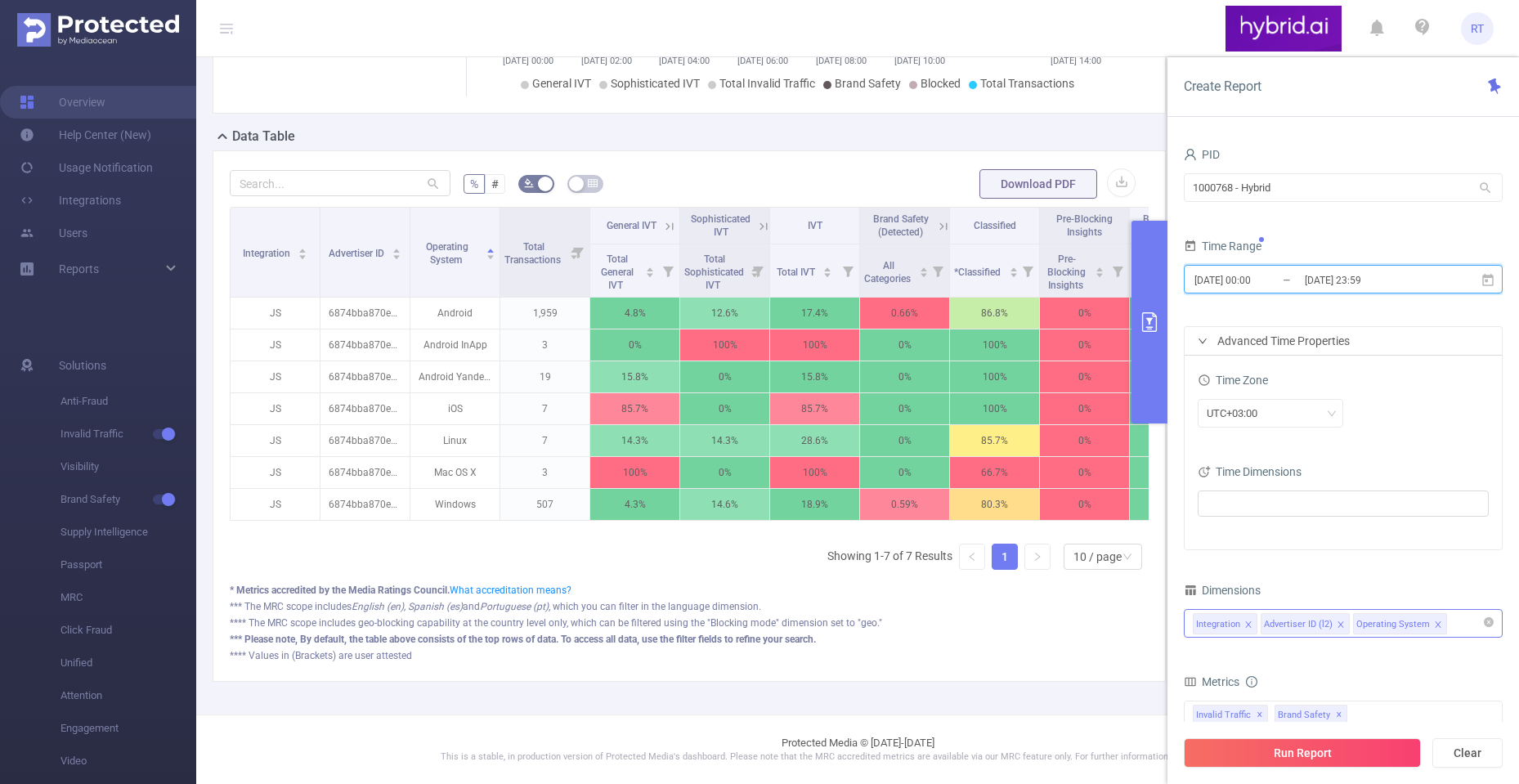
click at [1434, 622] on icon "icon: close" at bounding box center [1437, 625] width 6 height 6
click at [1330, 752] on button "Run Report" at bounding box center [1302, 753] width 237 height 30
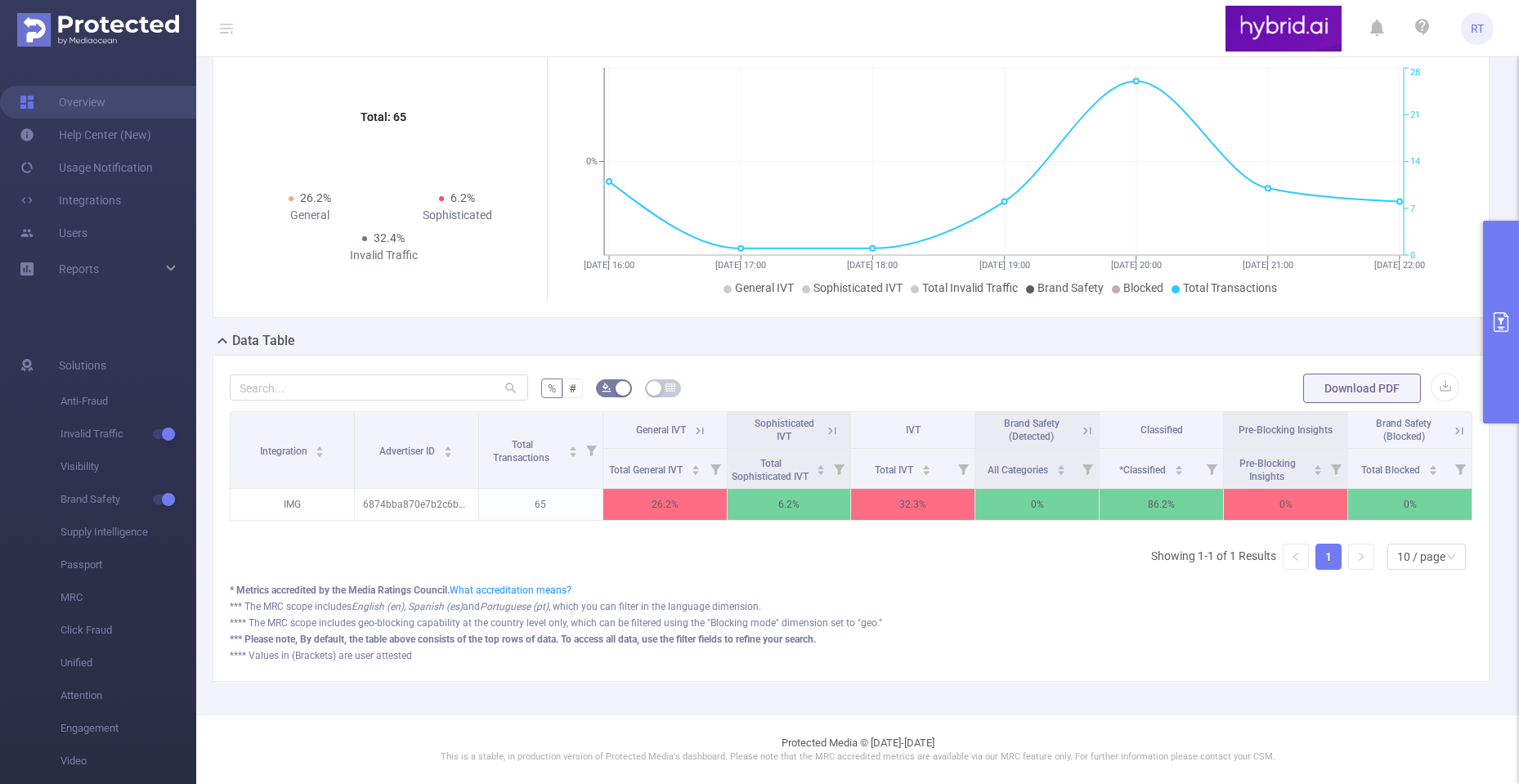
scroll to position [222, 0]
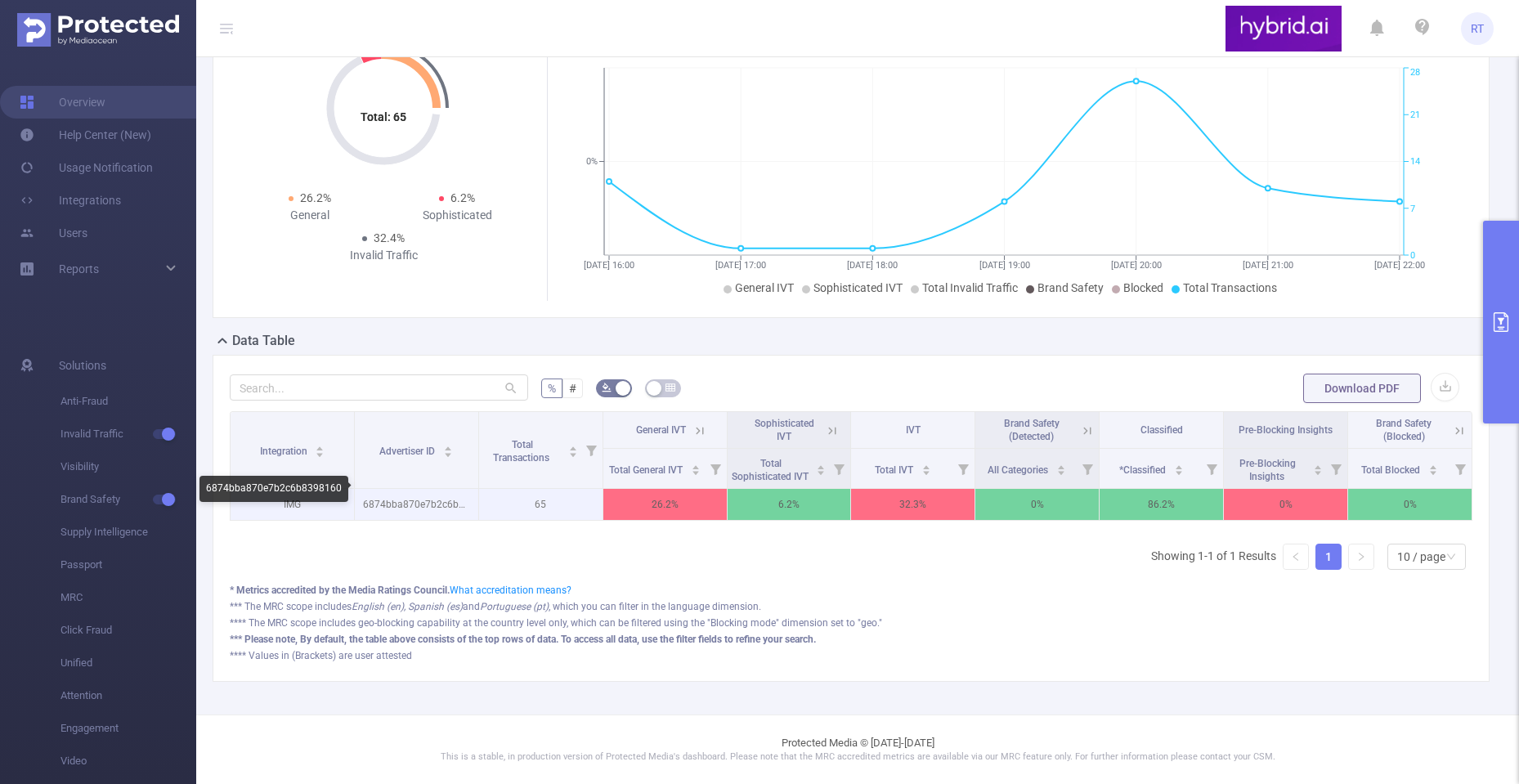
click at [409, 494] on p "6874bba870e7b2c6b8398160" at bounding box center [416, 505] width 123 height 31
click at [433, 491] on p "6874bba870e7b2c6b8398160" at bounding box center [416, 505] width 123 height 31
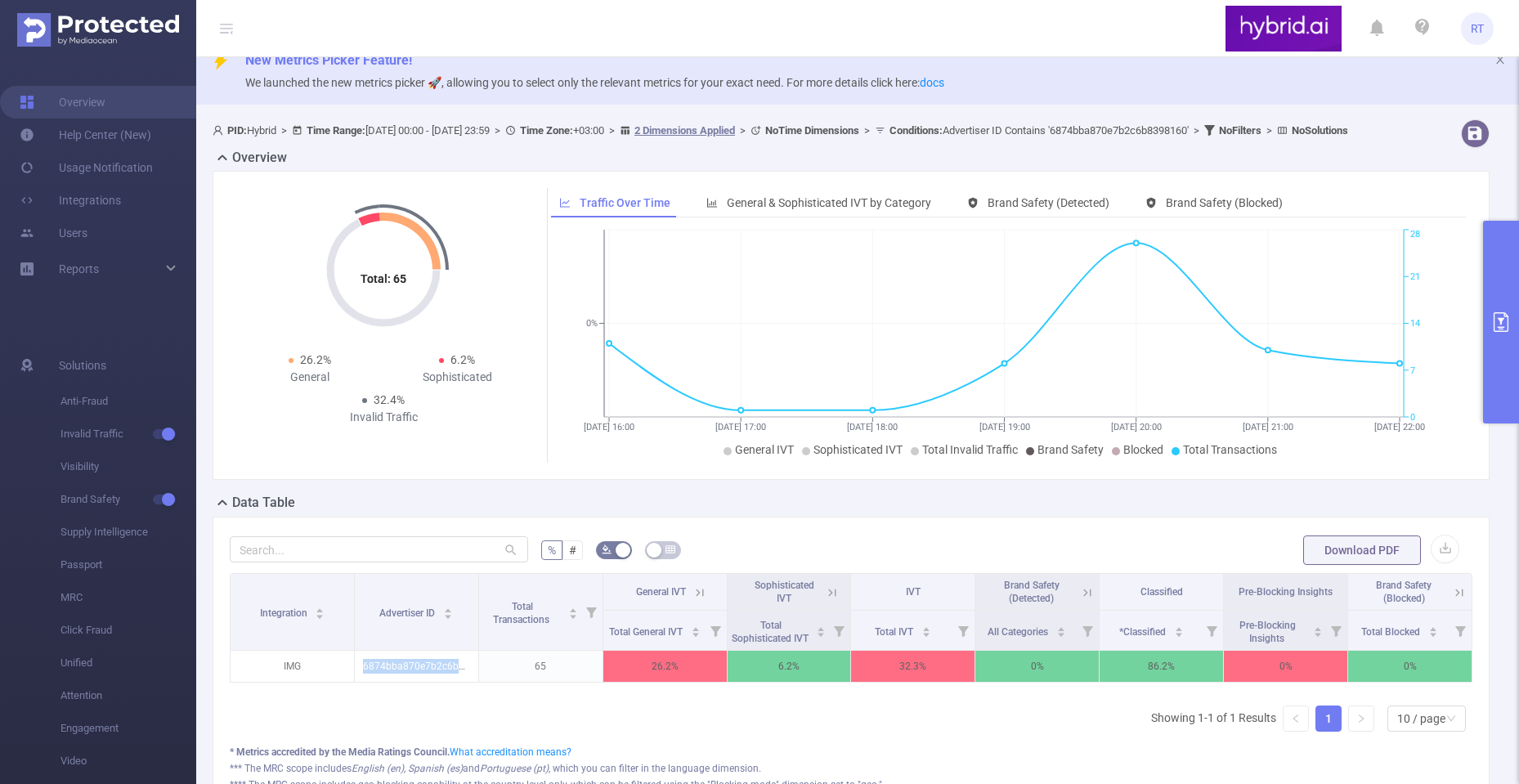
scroll to position [0, 0]
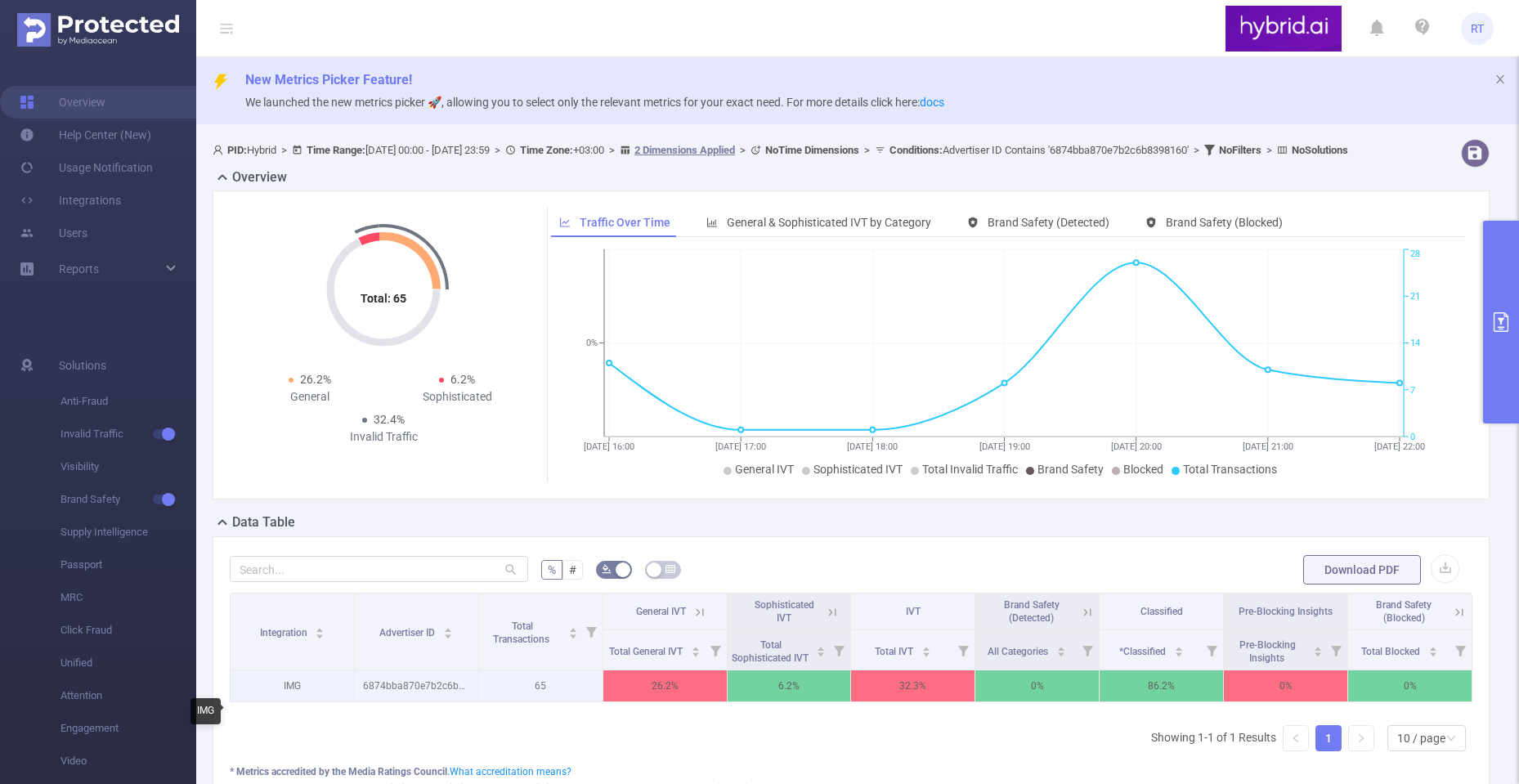
click at [290, 701] on p "IMG" at bounding box center [291, 686] width 123 height 31
copy p "IMG"
